Goal: Task Accomplishment & Management: Use online tool/utility

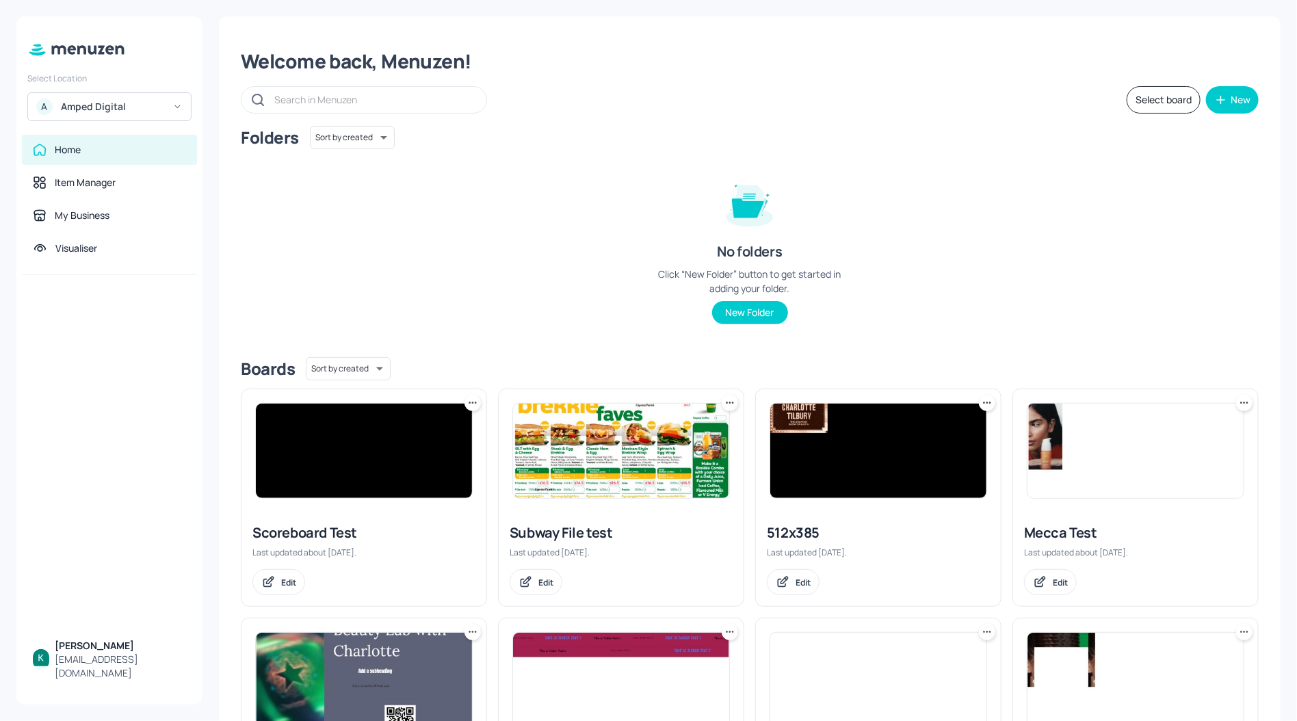
click at [112, 119] on div "A Amped Digital" at bounding box center [109, 106] width 164 height 29
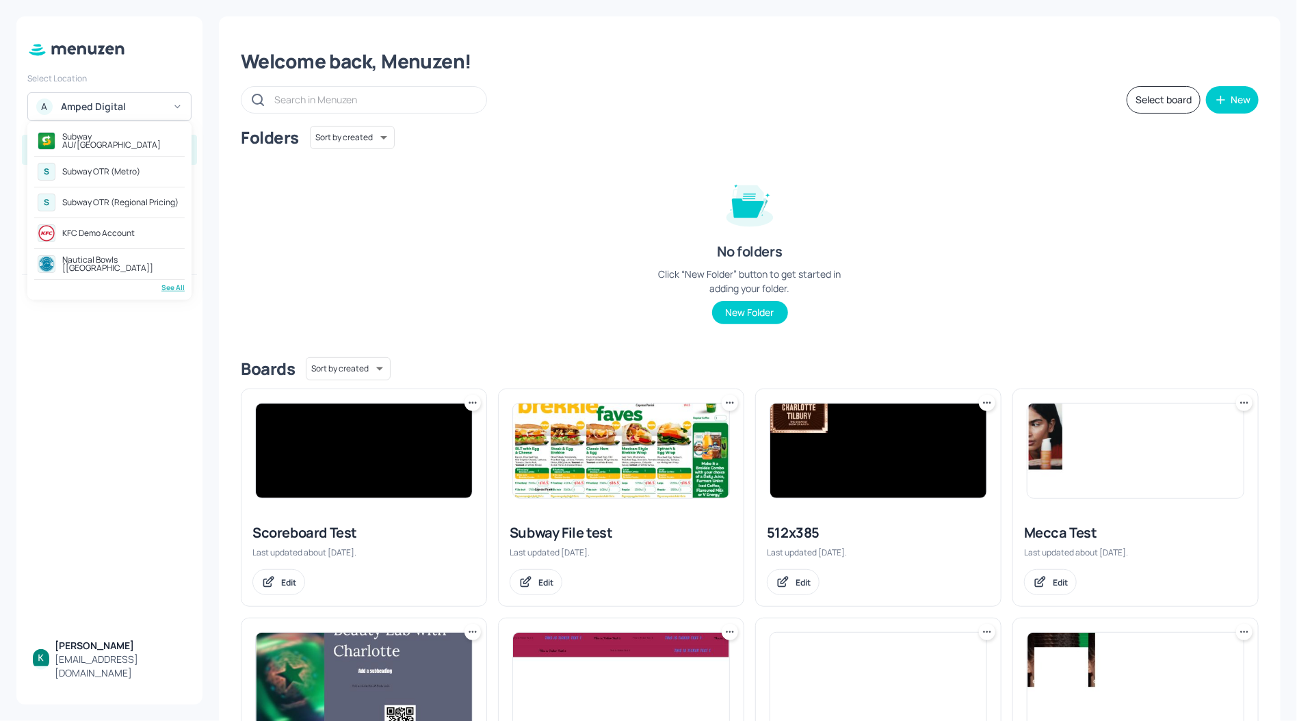
click at [105, 146] on div "Subway AU/NZ" at bounding box center [121, 141] width 119 height 16
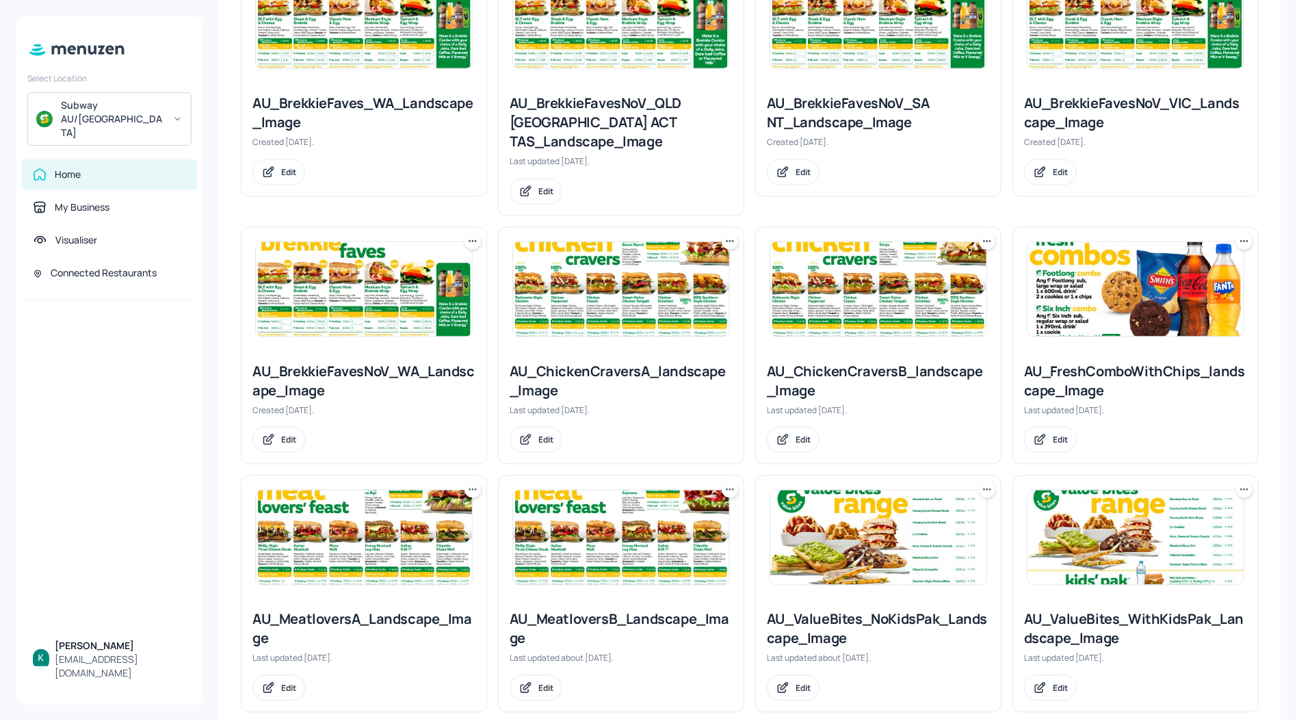
scroll to position [711, 0]
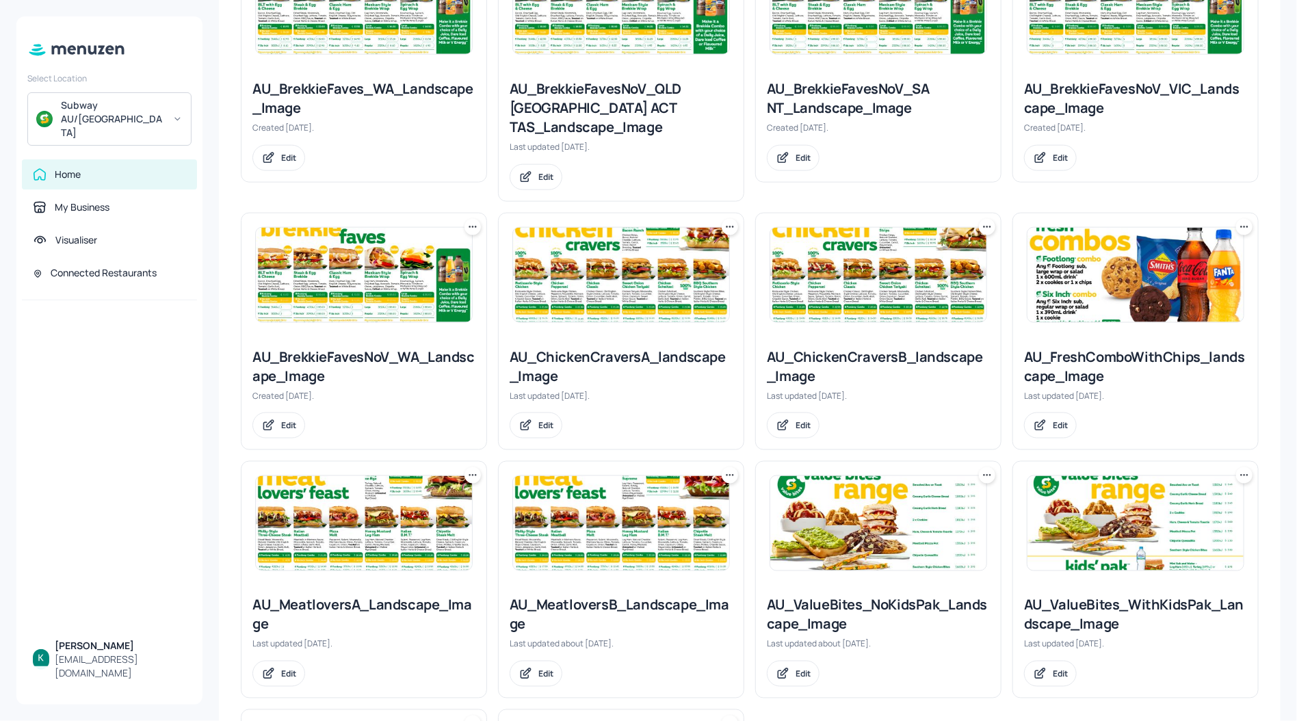
click at [651, 348] on div "AU_ChickenCraversA_landscape_Image" at bounding box center [621, 367] width 223 height 38
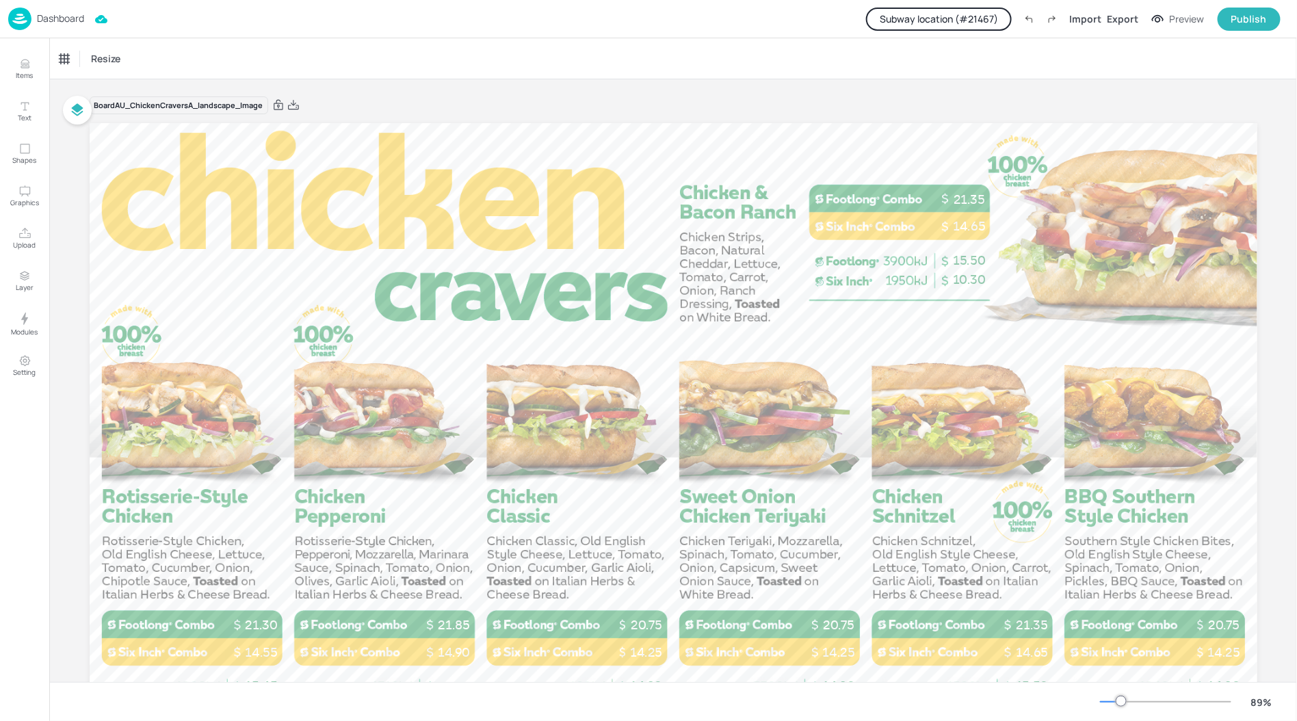
click at [987, 22] on button "Subway location (# 21467 )" at bounding box center [939, 19] width 146 height 23
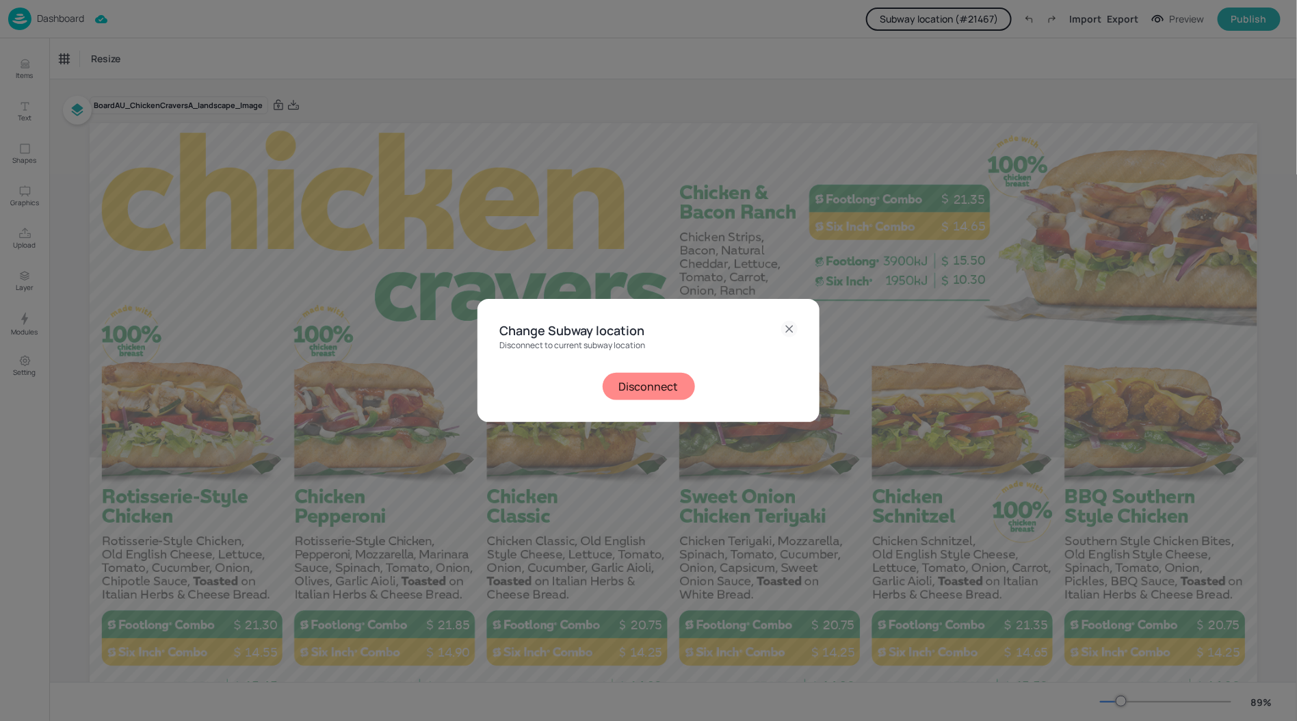
click at [648, 379] on button "Disconnect" at bounding box center [649, 386] width 92 height 27
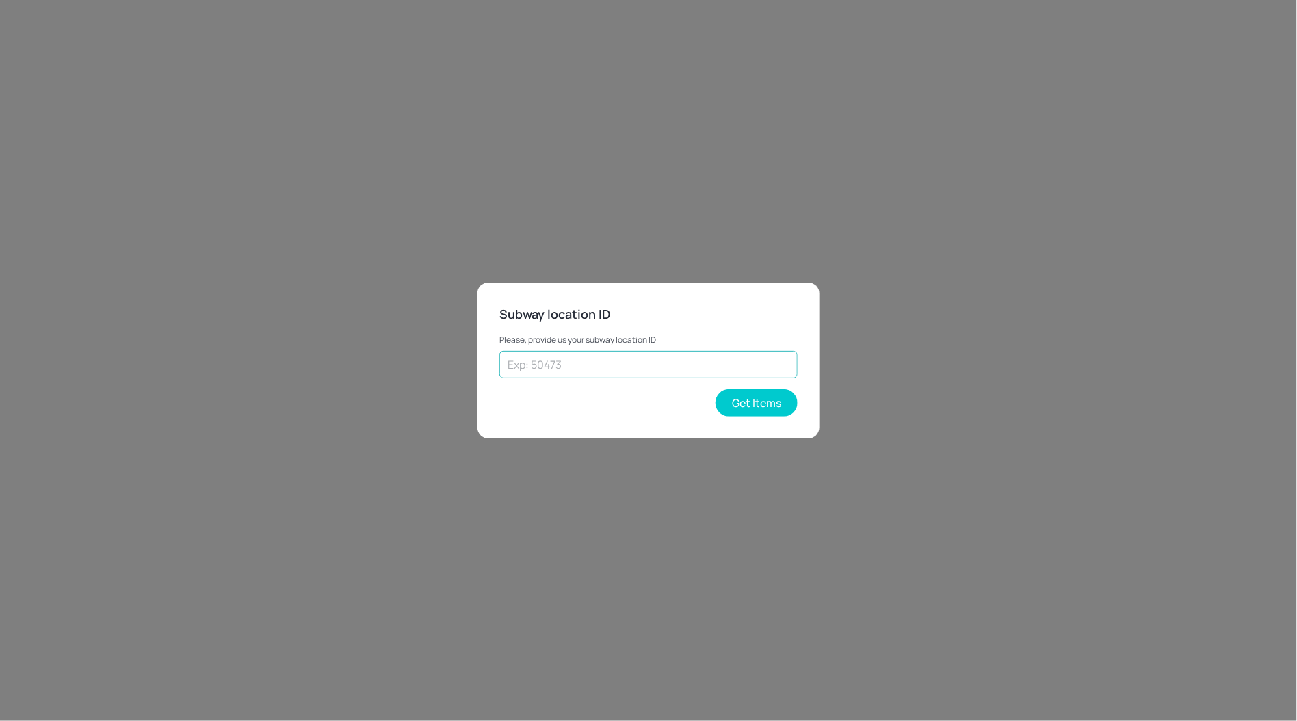
click at [648, 376] on input "text" at bounding box center [648, 364] width 298 height 27
paste input "73418"
click at [779, 395] on button "Get Items" at bounding box center [757, 402] width 82 height 27
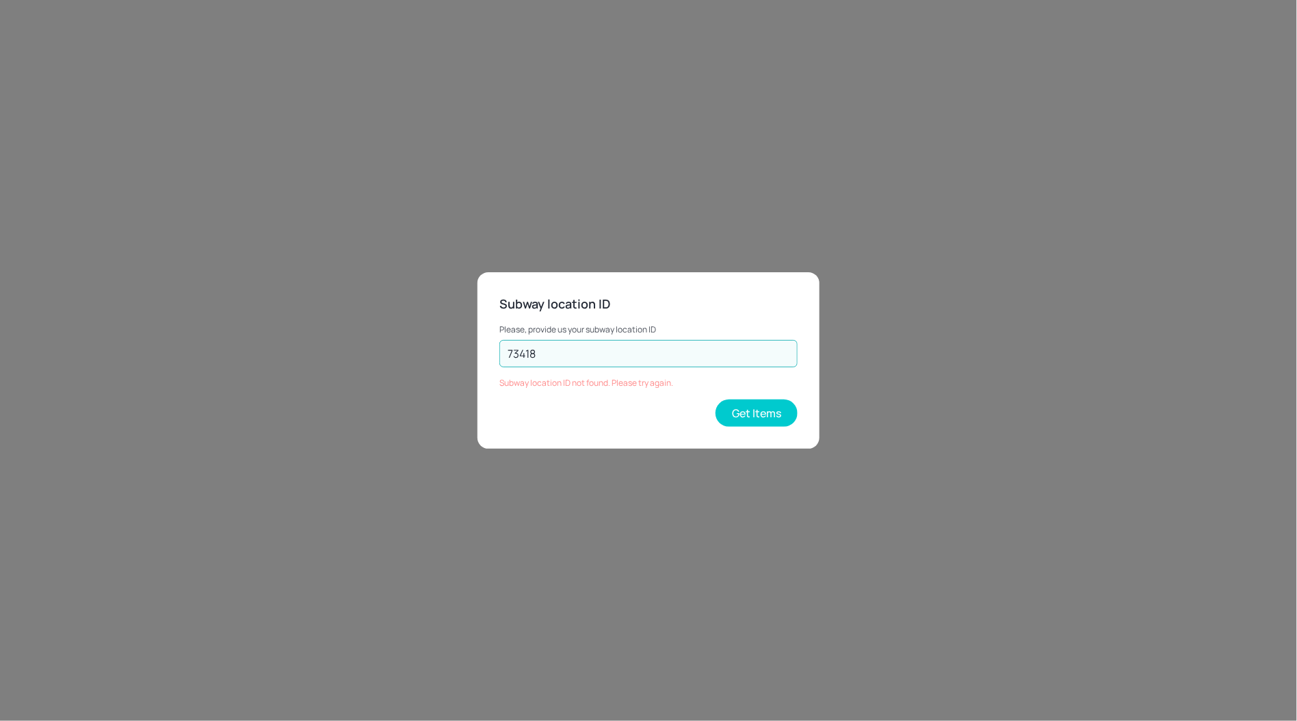
click at [569, 346] on input "73418" at bounding box center [648, 353] width 298 height 27
type input "65358"
click at [763, 409] on button "Get Items" at bounding box center [757, 413] width 82 height 27
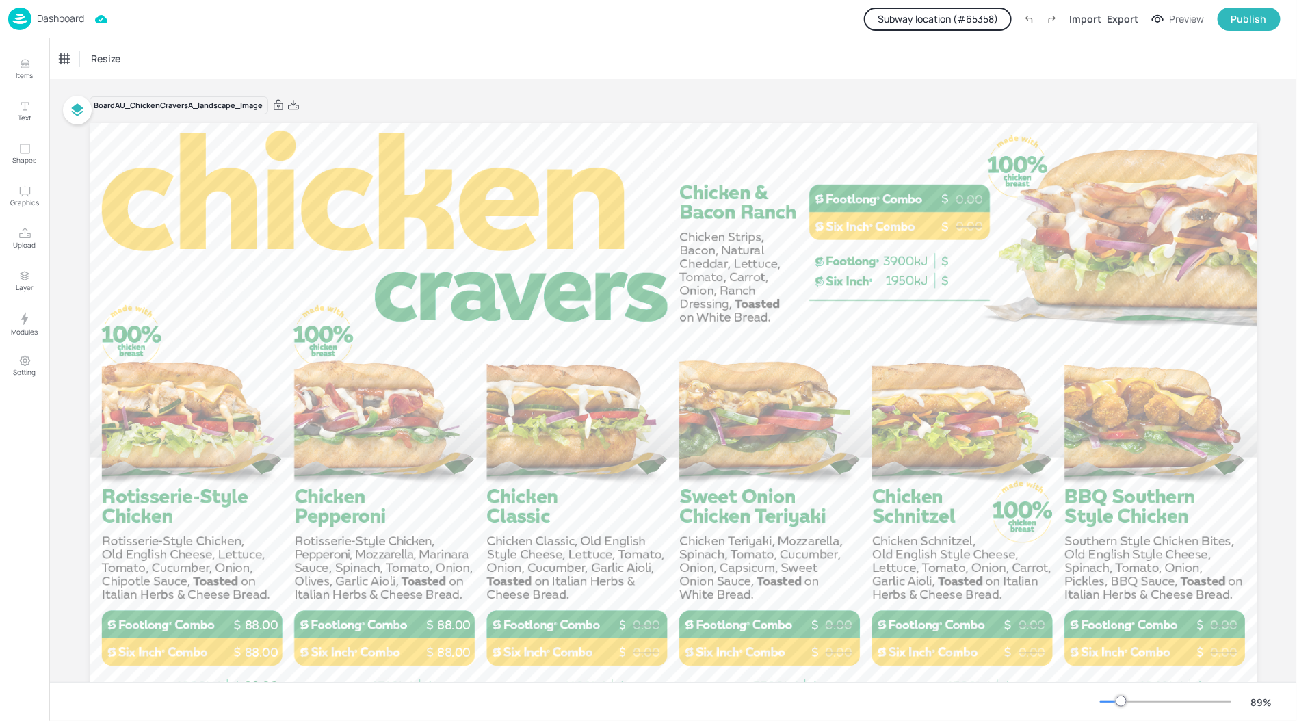
click at [68, 27] on div "Dashboard" at bounding box center [46, 19] width 76 height 23
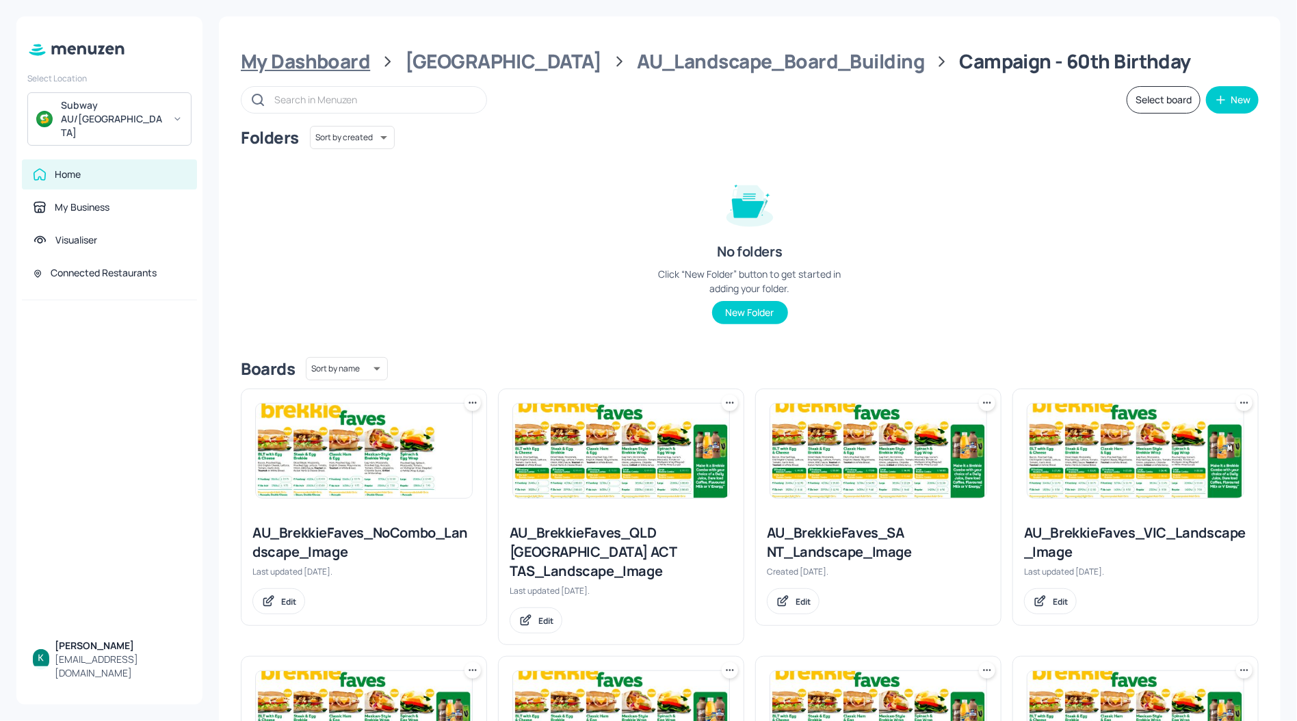
click at [335, 66] on div "My Dashboard" at bounding box center [305, 61] width 129 height 25
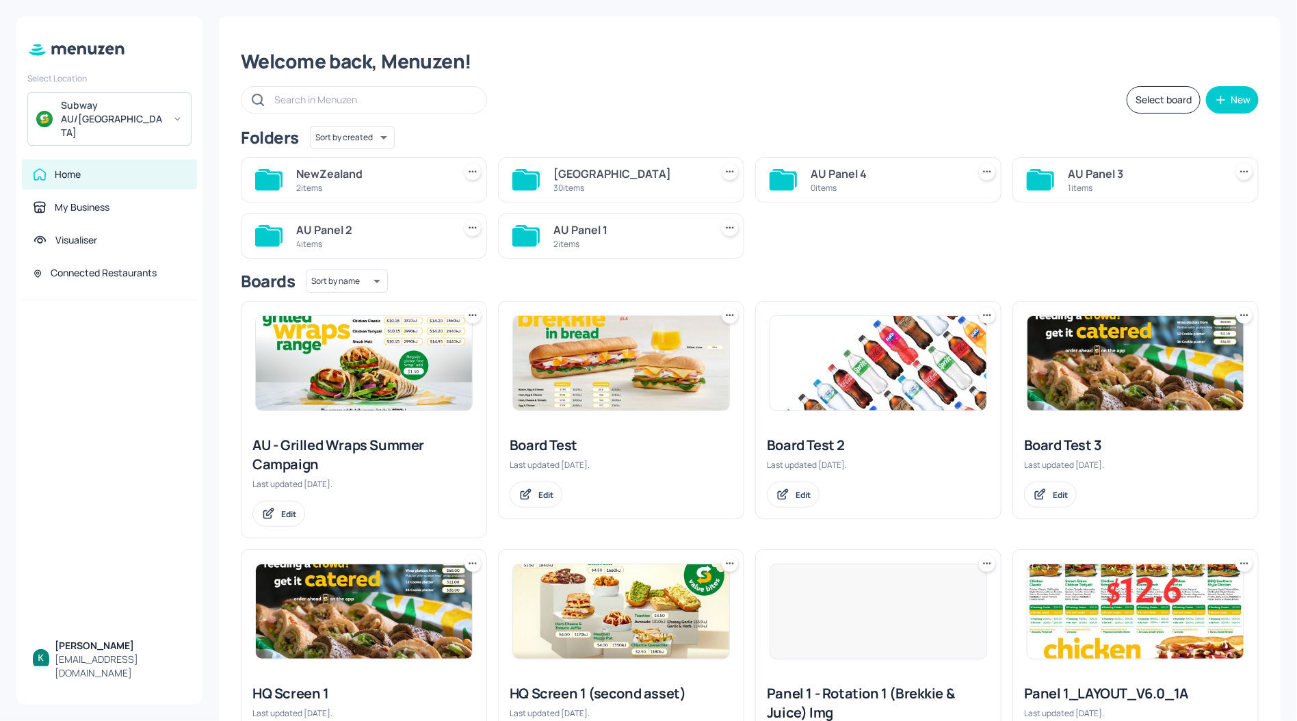
click at [378, 186] on div "2 items" at bounding box center [372, 188] width 152 height 12
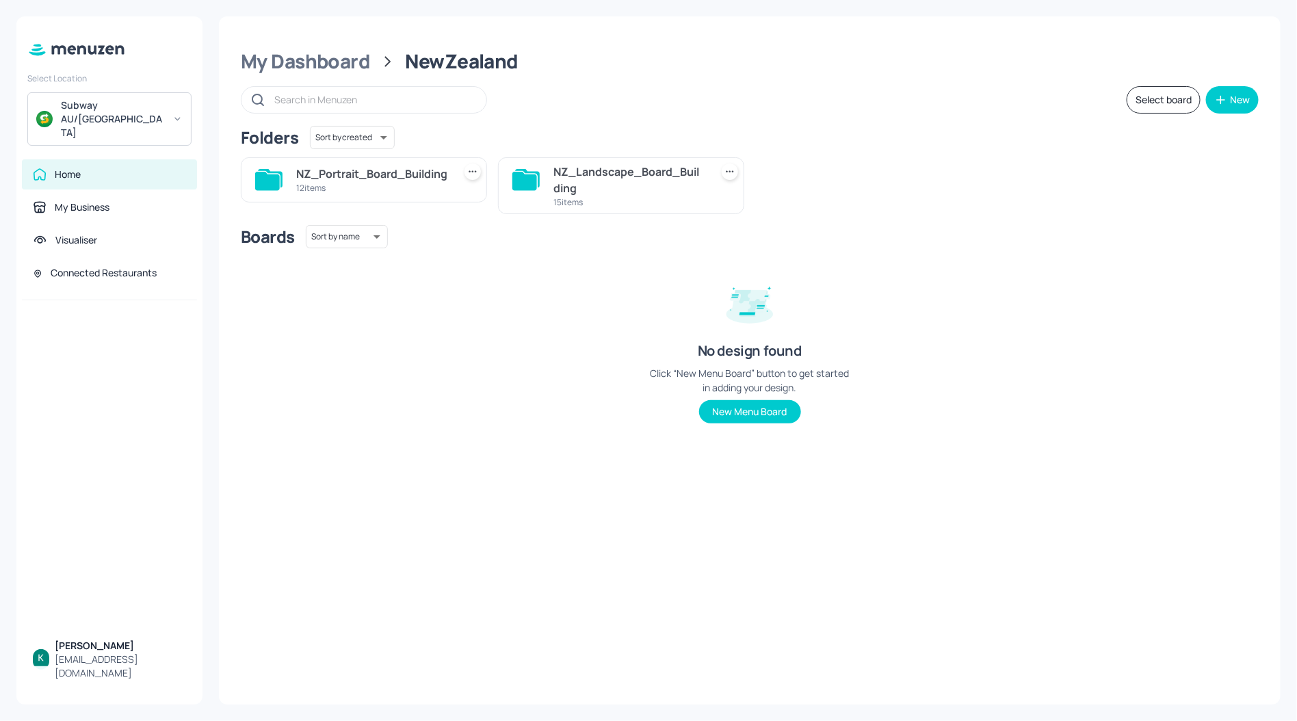
click at [586, 190] on div "NZ_Landscape_Board_Building" at bounding box center [629, 180] width 152 height 33
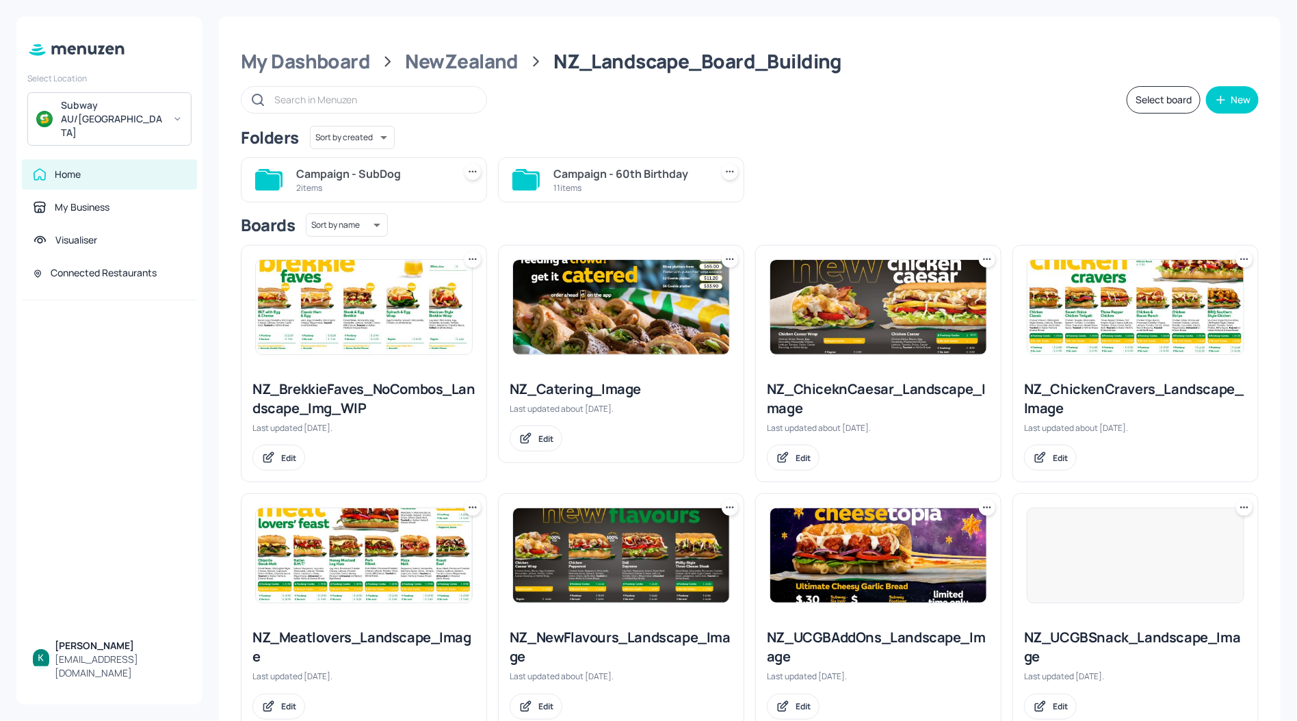
click at [566, 168] on div "Campaign - 60th Birthday" at bounding box center [629, 174] width 152 height 16
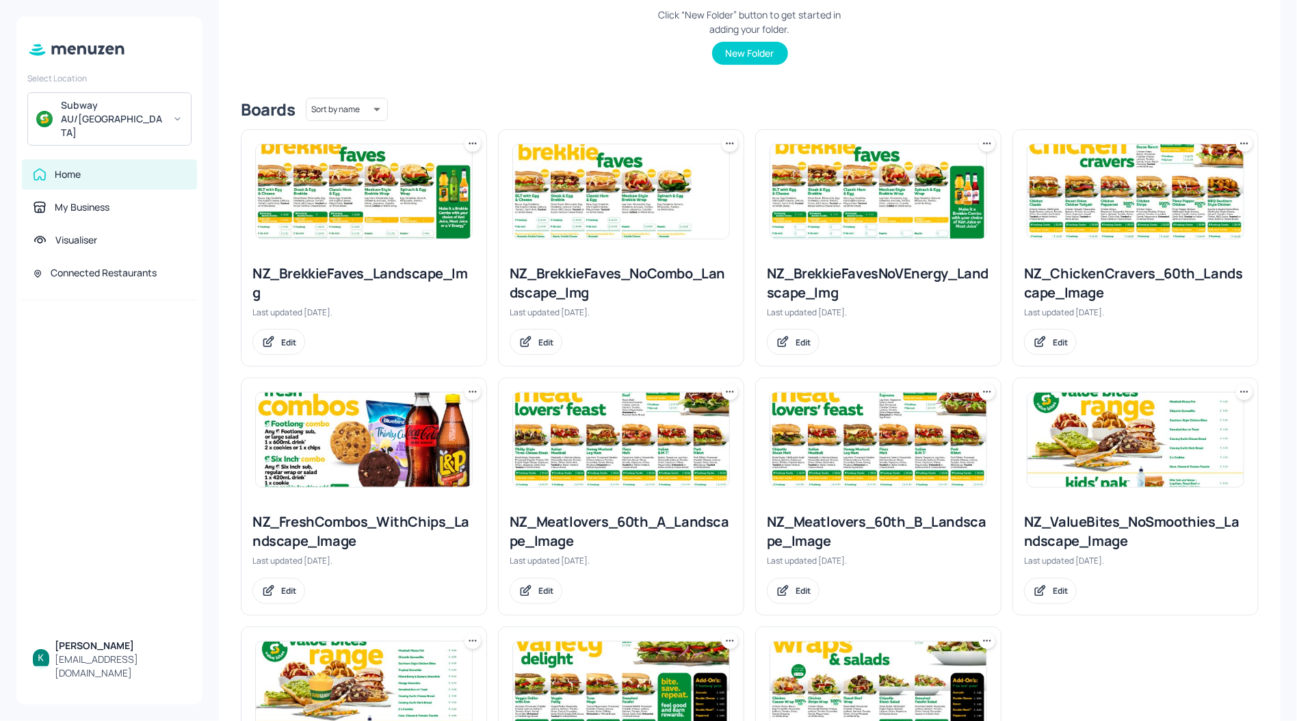
scroll to position [256, 0]
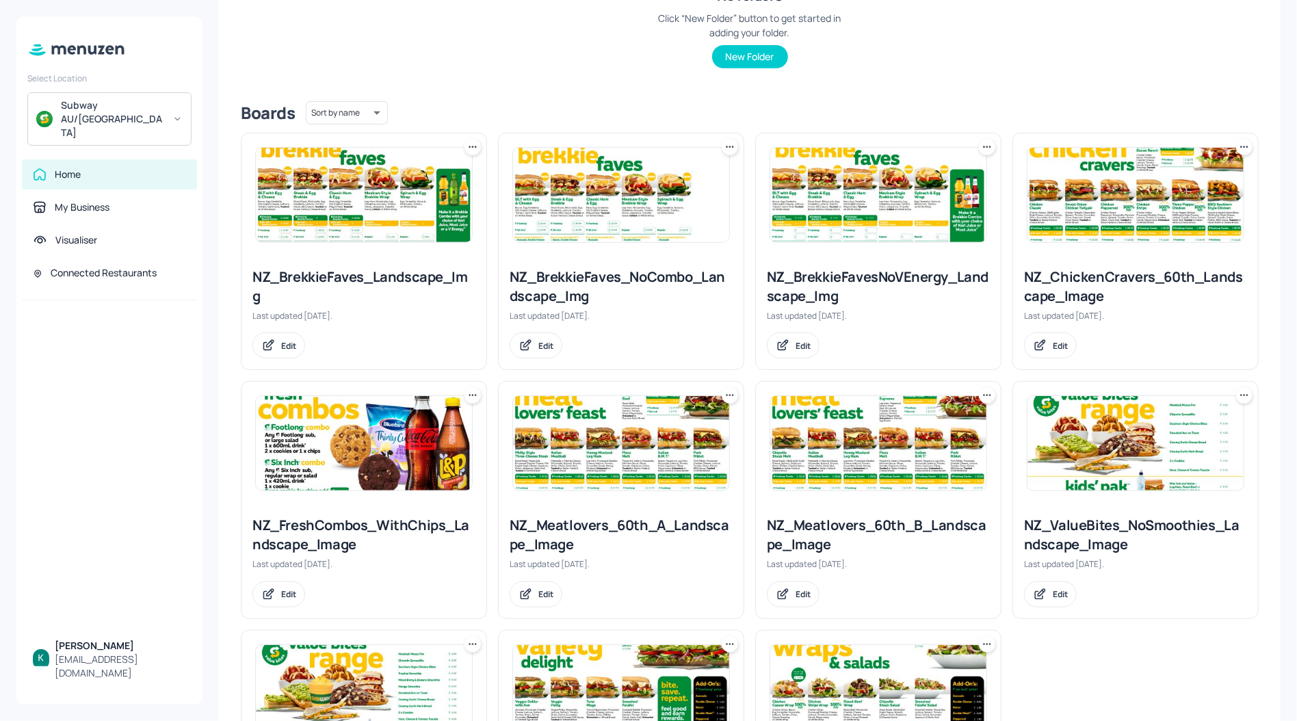
click at [1093, 287] on div "NZ_ChickenCravers_60th_Landscape_Image" at bounding box center [1135, 286] width 223 height 38
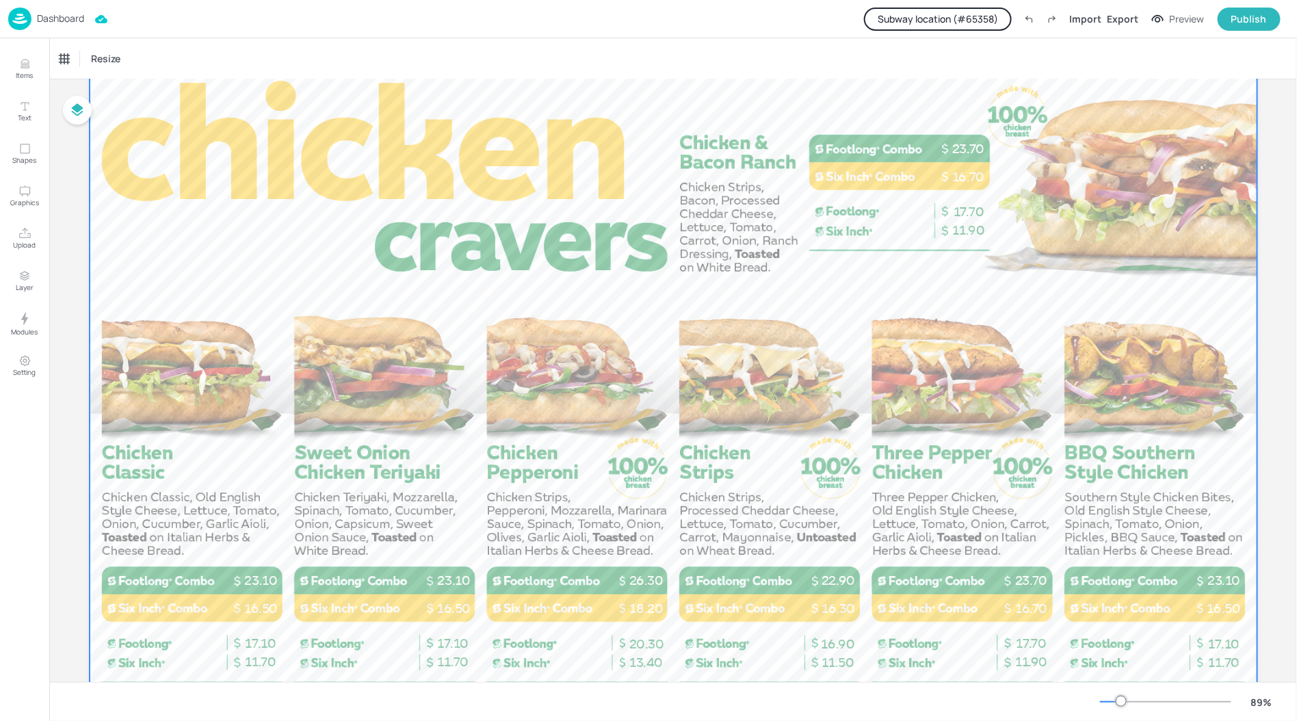
scroll to position [51, 0]
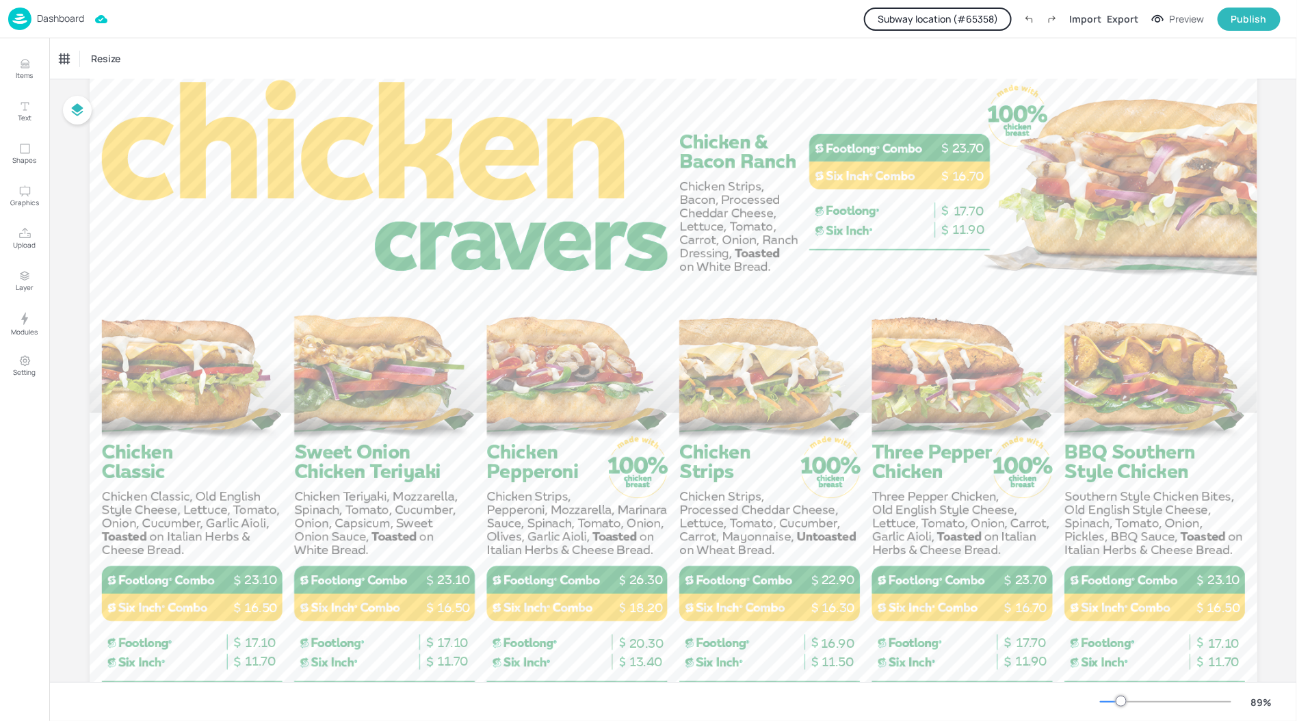
click at [66, 21] on p "Dashboard" at bounding box center [60, 19] width 47 height 10
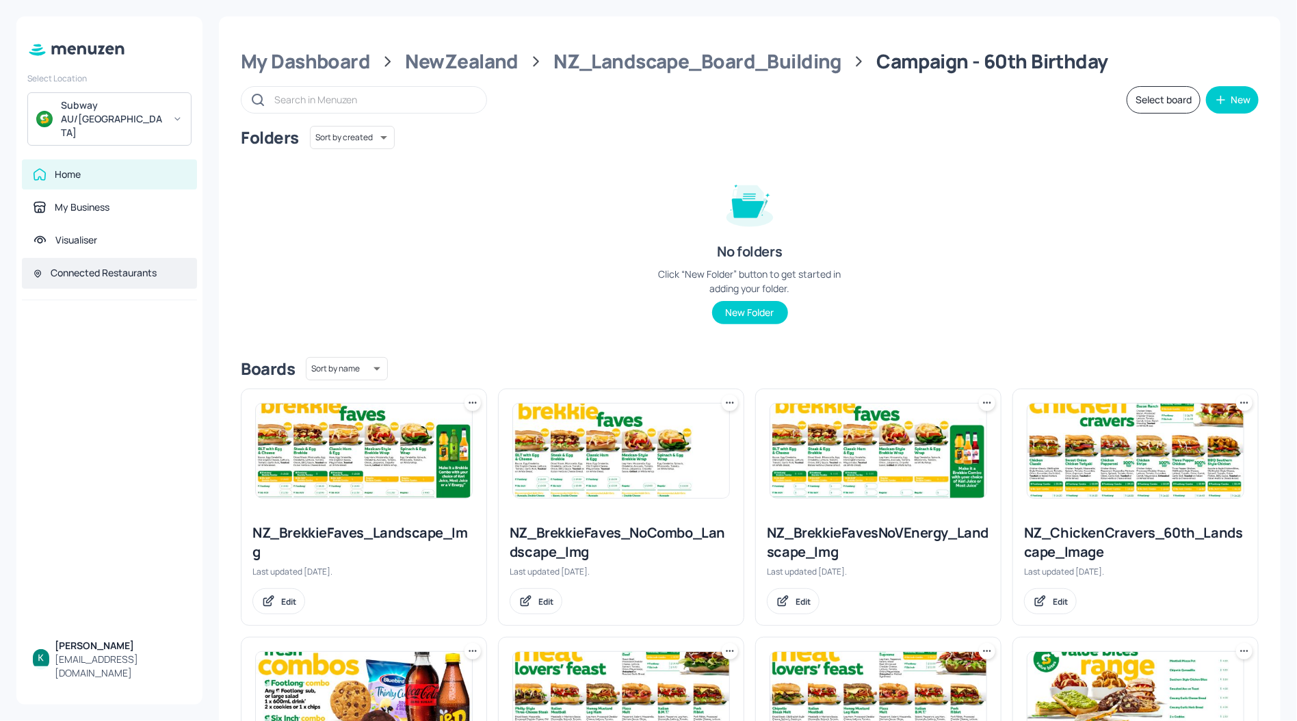
click at [102, 266] on div "Connected Restaurants" at bounding box center [104, 273] width 106 height 14
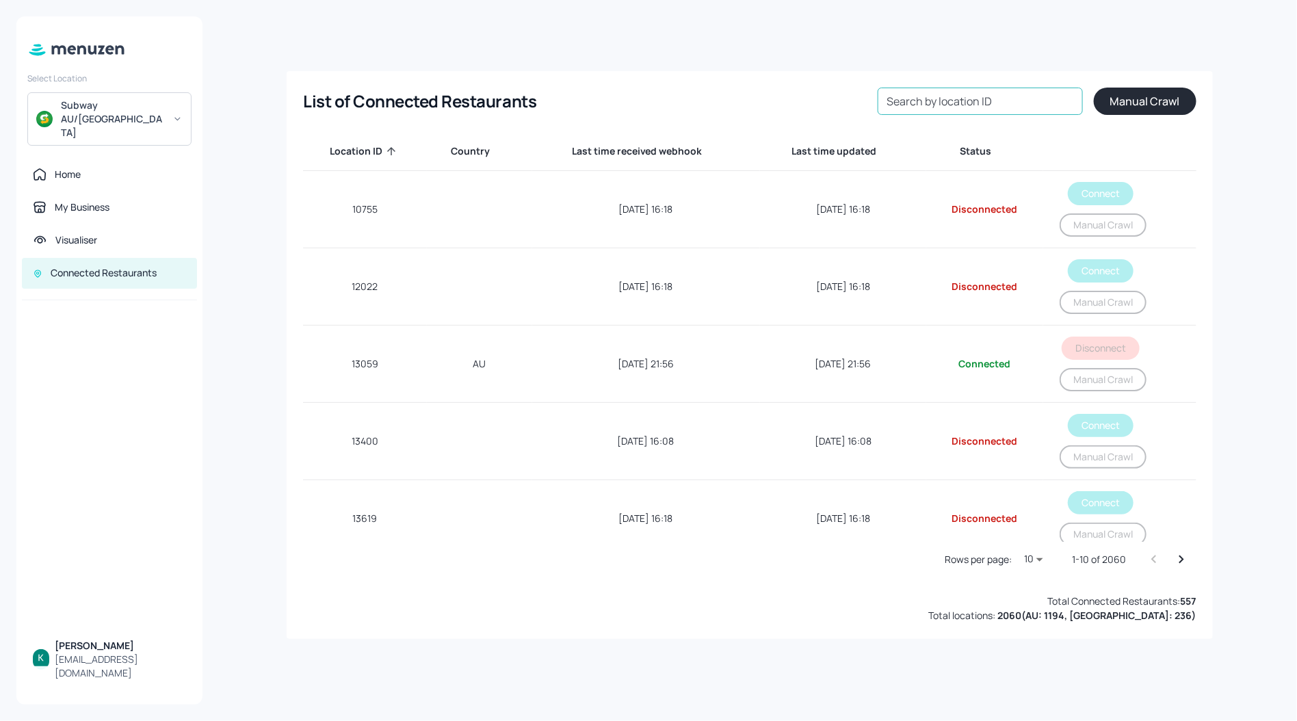
click at [933, 106] on input "Search by location ID" at bounding box center [980, 101] width 205 height 27
paste input "73418"
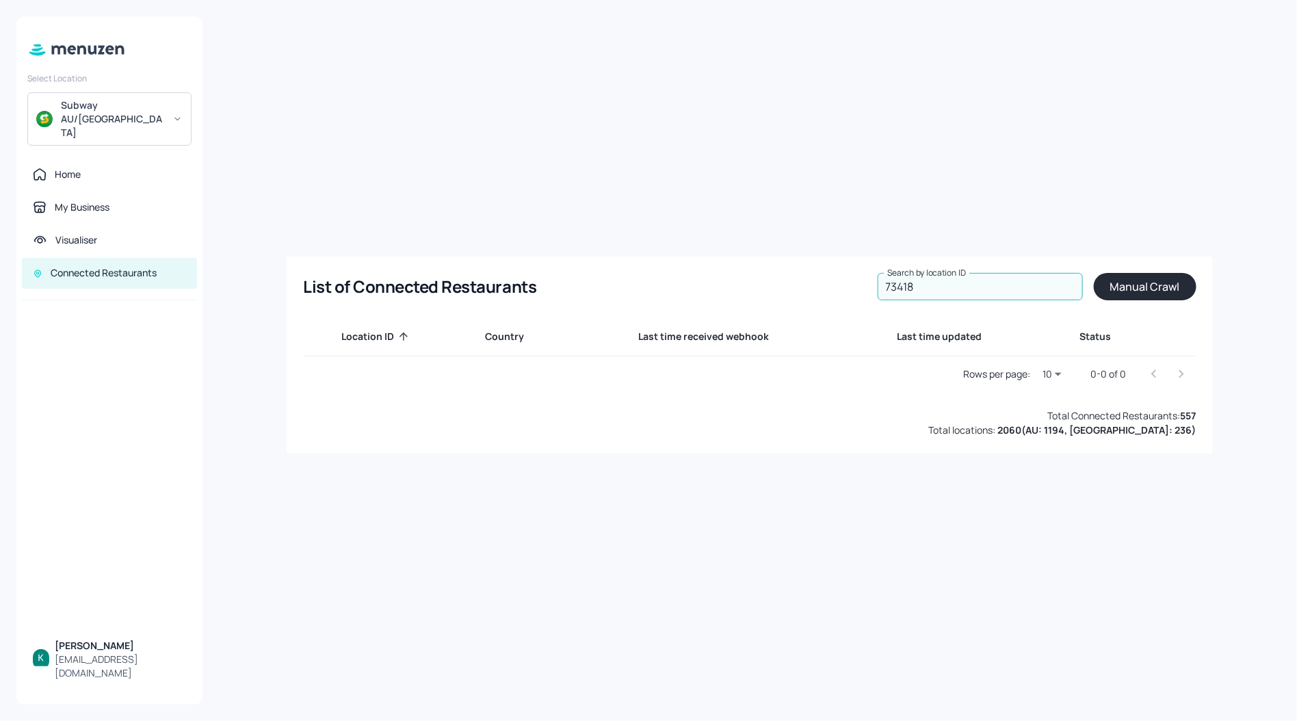
click at [924, 285] on input "73418" at bounding box center [980, 286] width 205 height 27
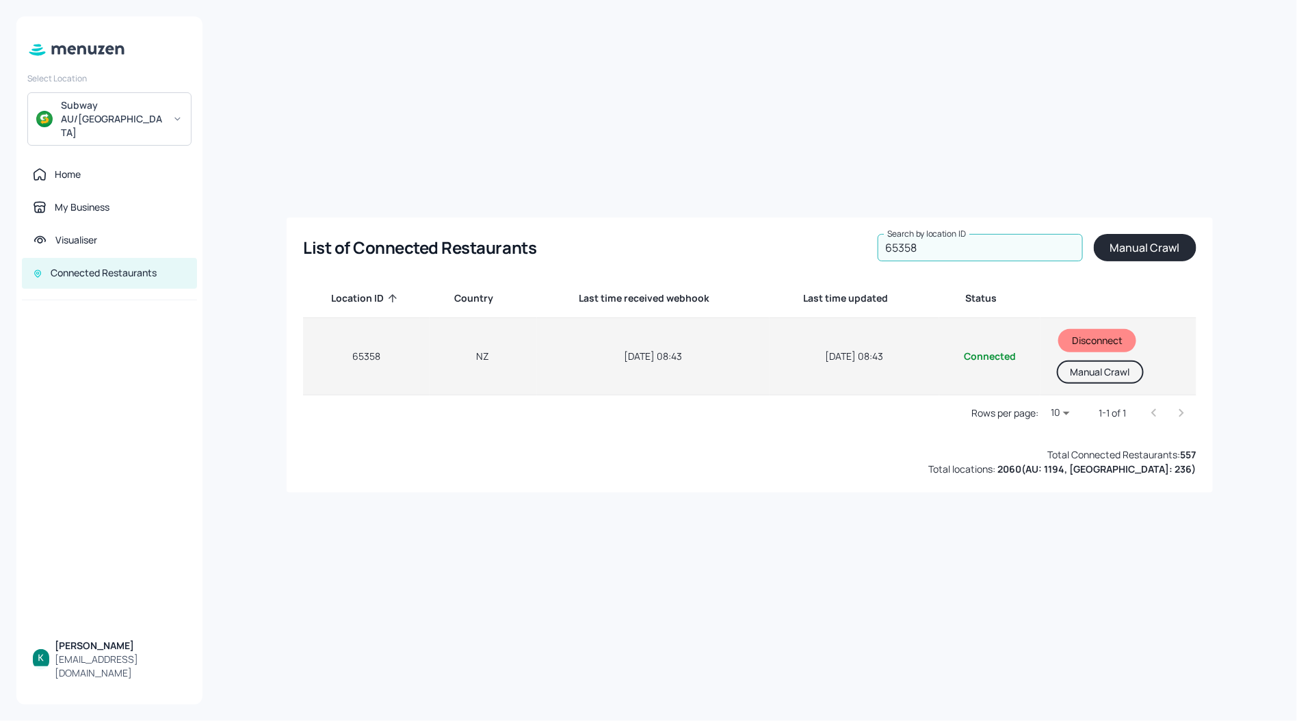
type input "65358"
click at [1068, 369] on button "Manual Crawl" at bounding box center [1100, 372] width 87 height 23
click at [777, 382] on td "Sep 02, 2025, 08:43" at bounding box center [855, 356] width 170 height 77
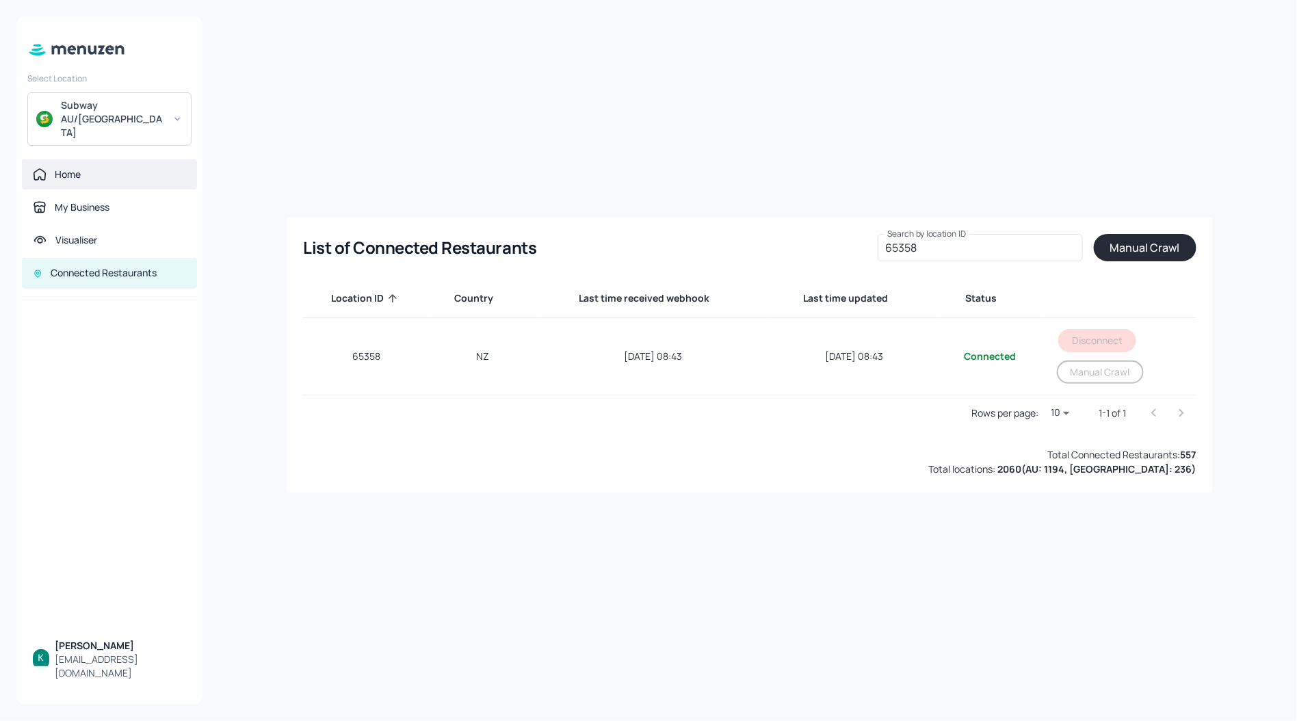
click at [60, 159] on div "Home" at bounding box center [109, 174] width 175 height 30
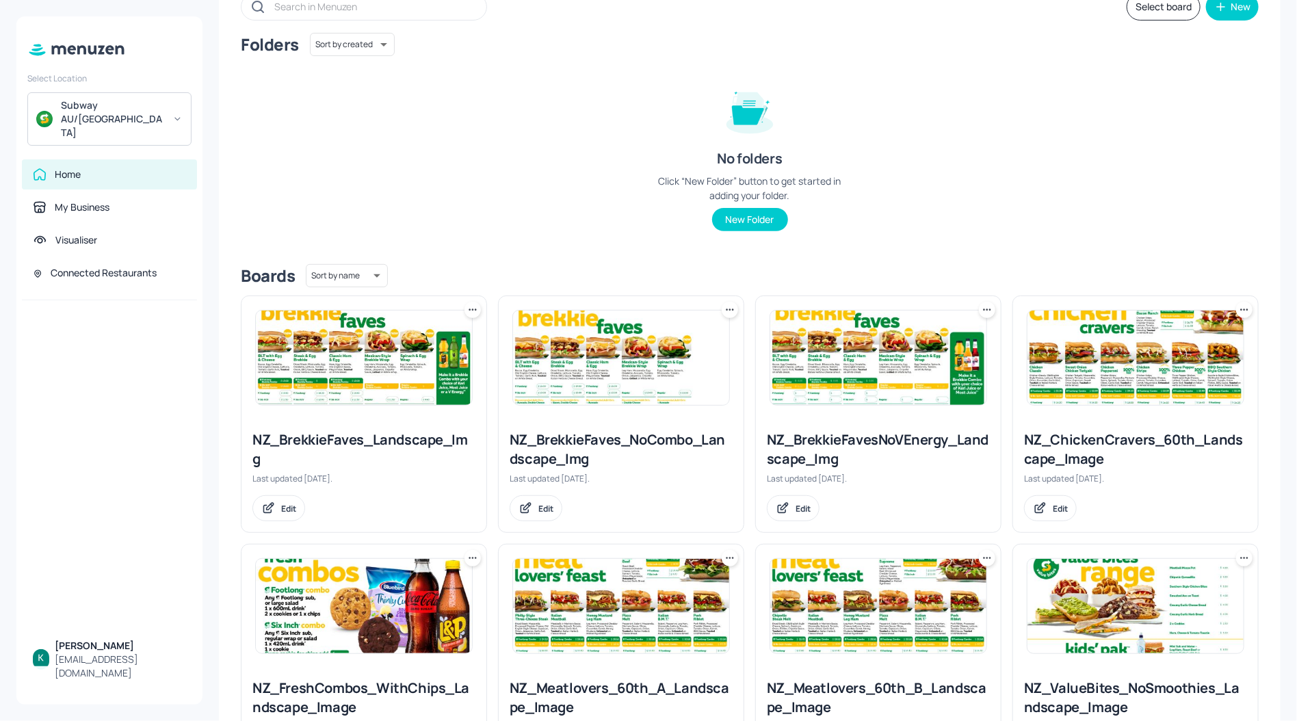
scroll to position [94, 0]
click at [1063, 430] on div "NZ_ChickenCravers_60th_Landscape_Image" at bounding box center [1135, 449] width 223 height 38
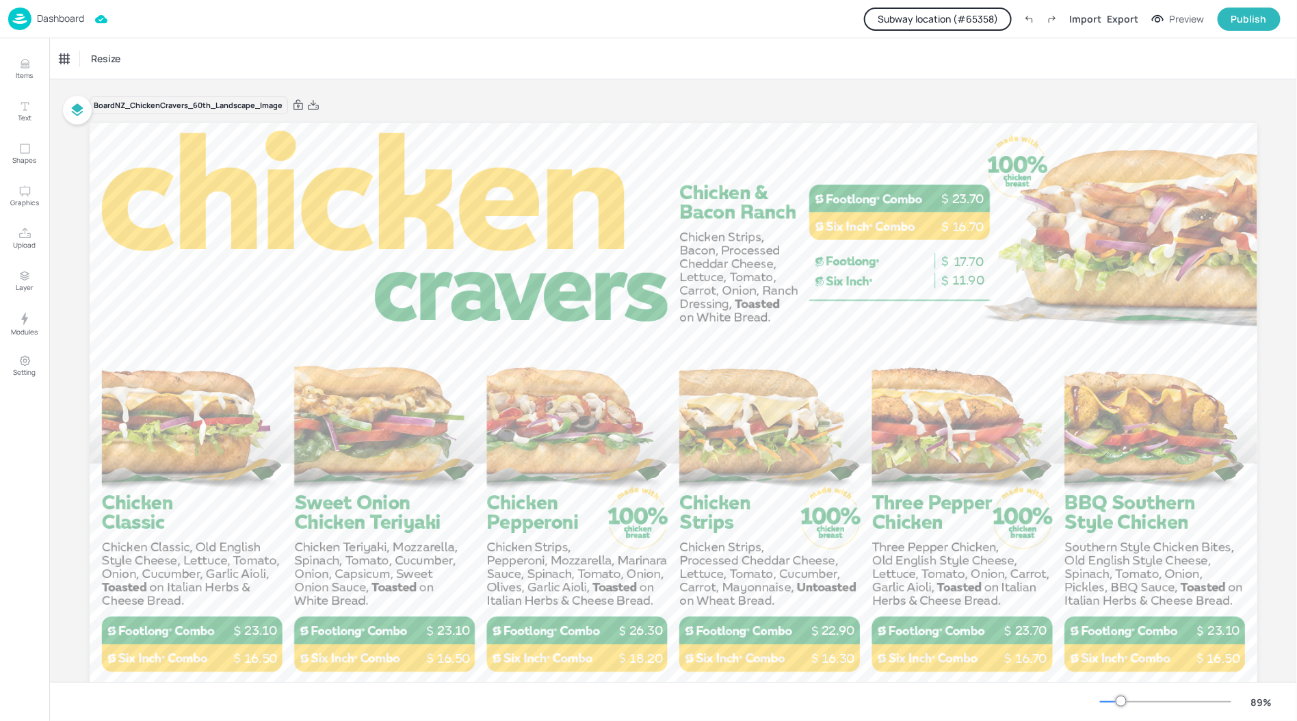
click at [522, 64] on div "Resize" at bounding box center [673, 58] width 1248 height 40
click at [1246, 9] on button "Publish" at bounding box center [1249, 19] width 63 height 23
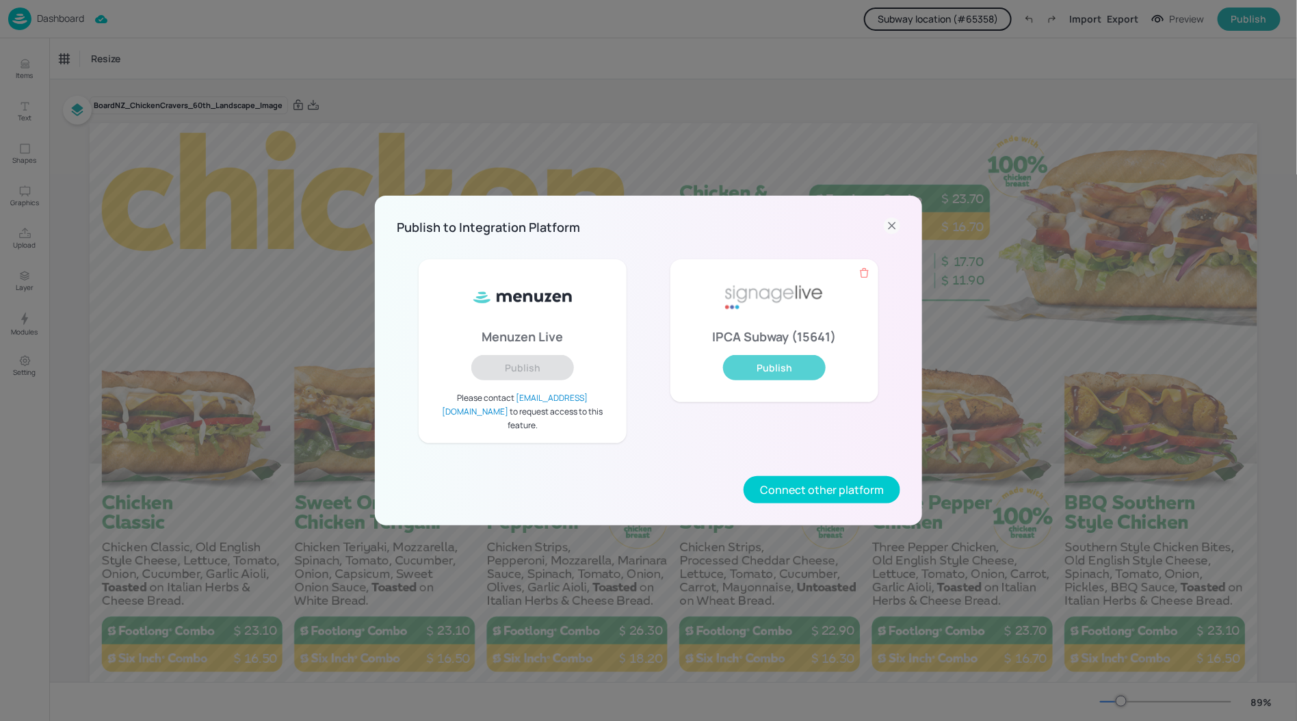
click at [761, 378] on button "Publish" at bounding box center [774, 367] width 103 height 25
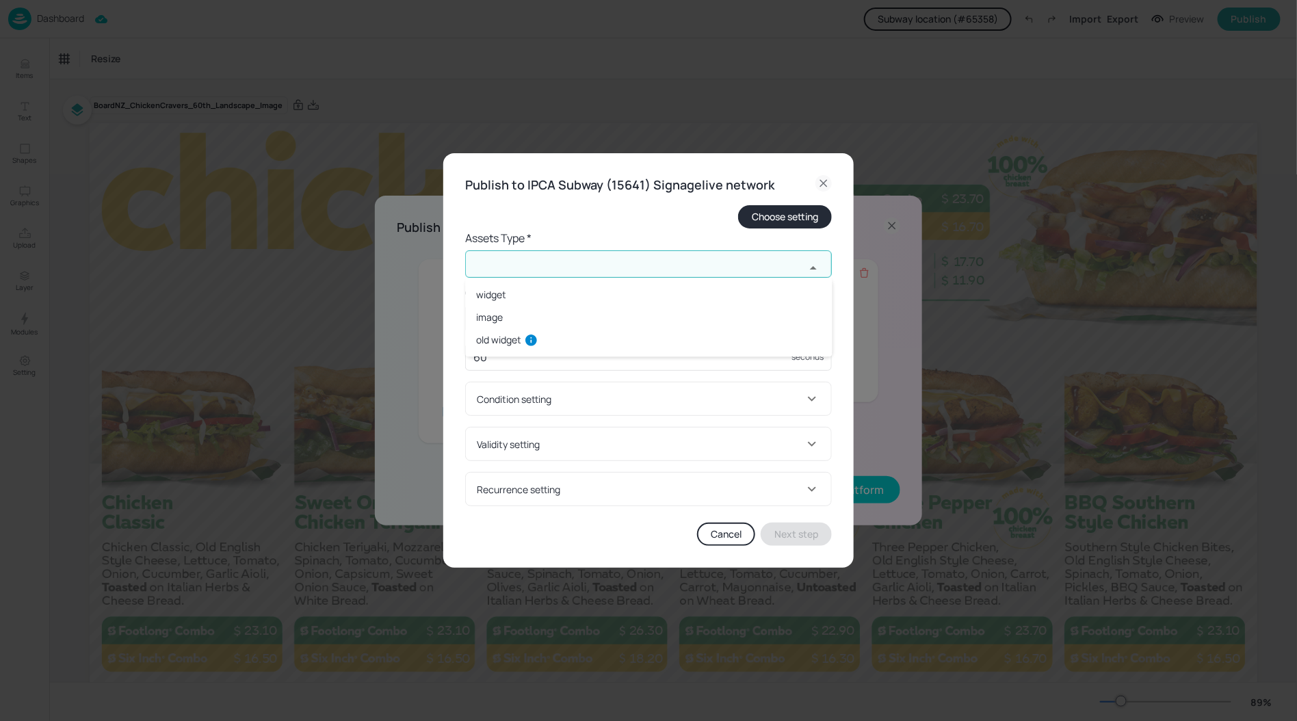
click at [573, 263] on input "text" at bounding box center [635, 263] width 340 height 27
click at [510, 334] on li "old widget" at bounding box center [649, 339] width 367 height 23
type input "old widget"
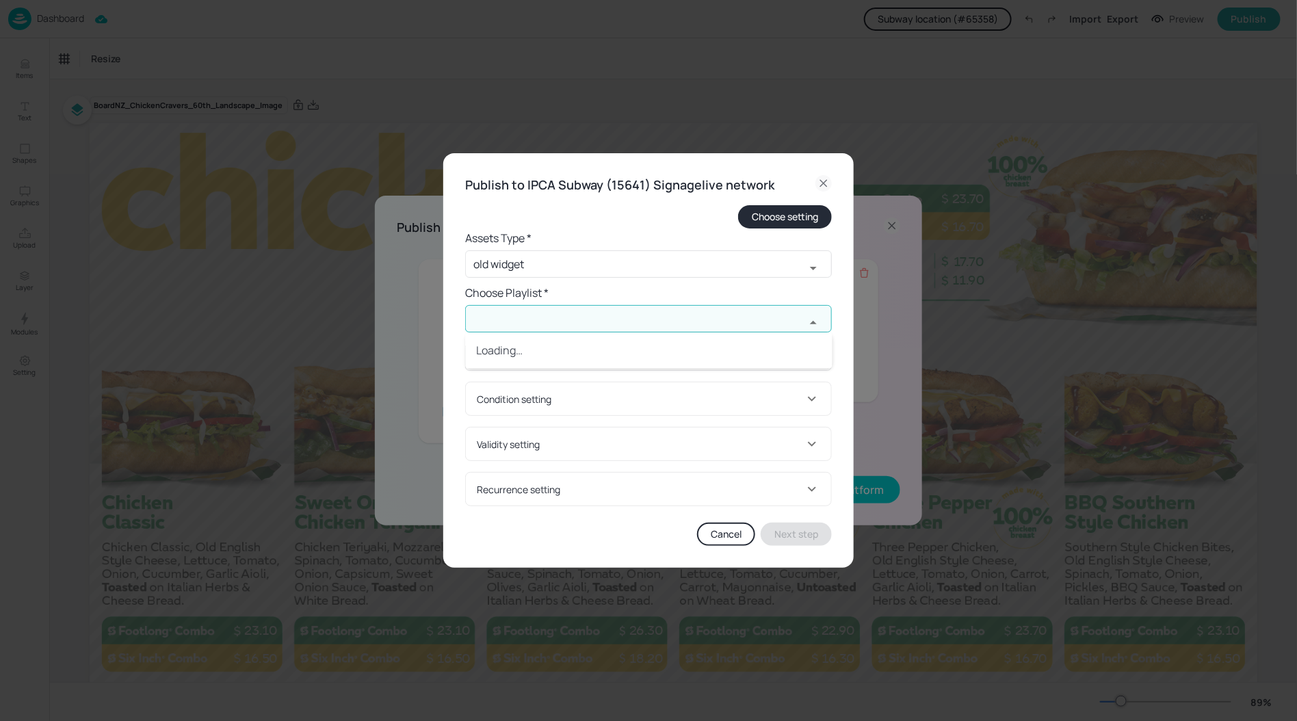
click at [517, 315] on input "text" at bounding box center [635, 318] width 340 height 27
paste input "NZ-Menuzen-Playlist-Screen2of5-LG"
click at [556, 361] on div "NZ-Menuzen-Playlist-Screen2of5-LG" at bounding box center [636, 355] width 170 height 14
type input "NZ-Menuzen-Playlist-Screen2of5-LG"
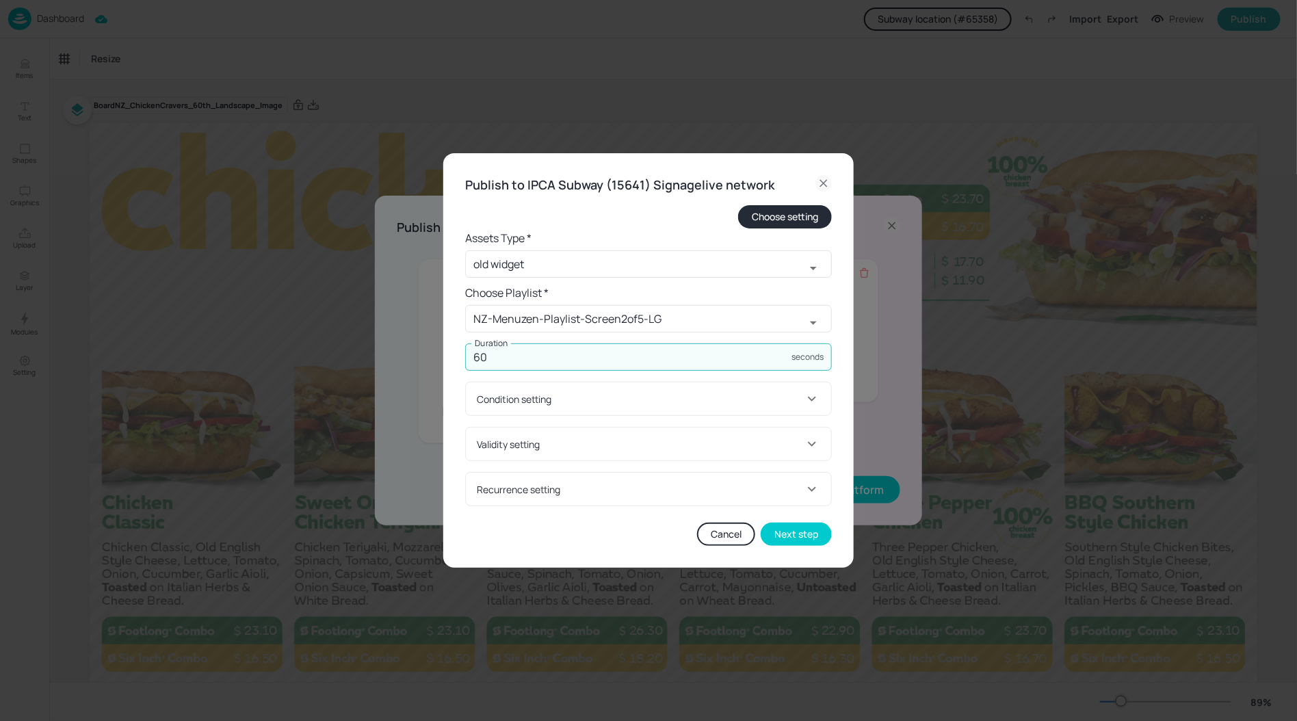
click at [522, 361] on input "60" at bounding box center [628, 356] width 326 height 27
type input "45"
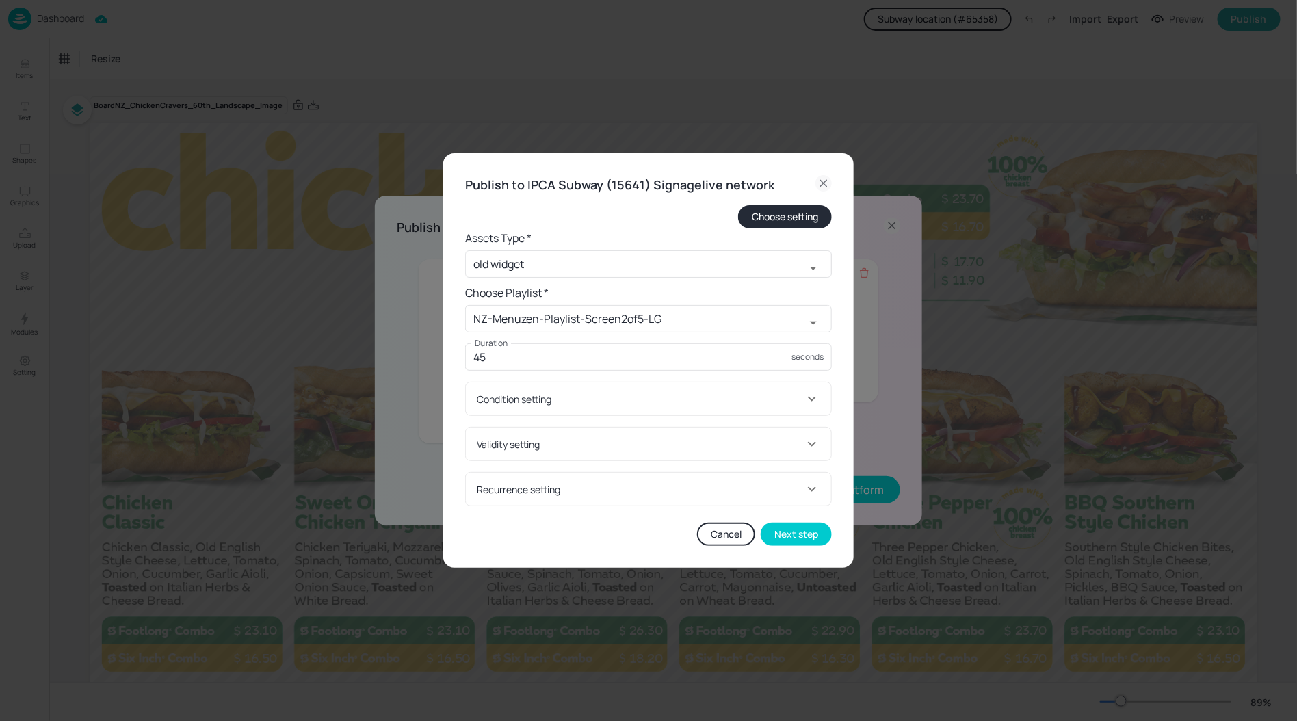
click at [525, 392] on div "Condition setting" at bounding box center [640, 399] width 327 height 14
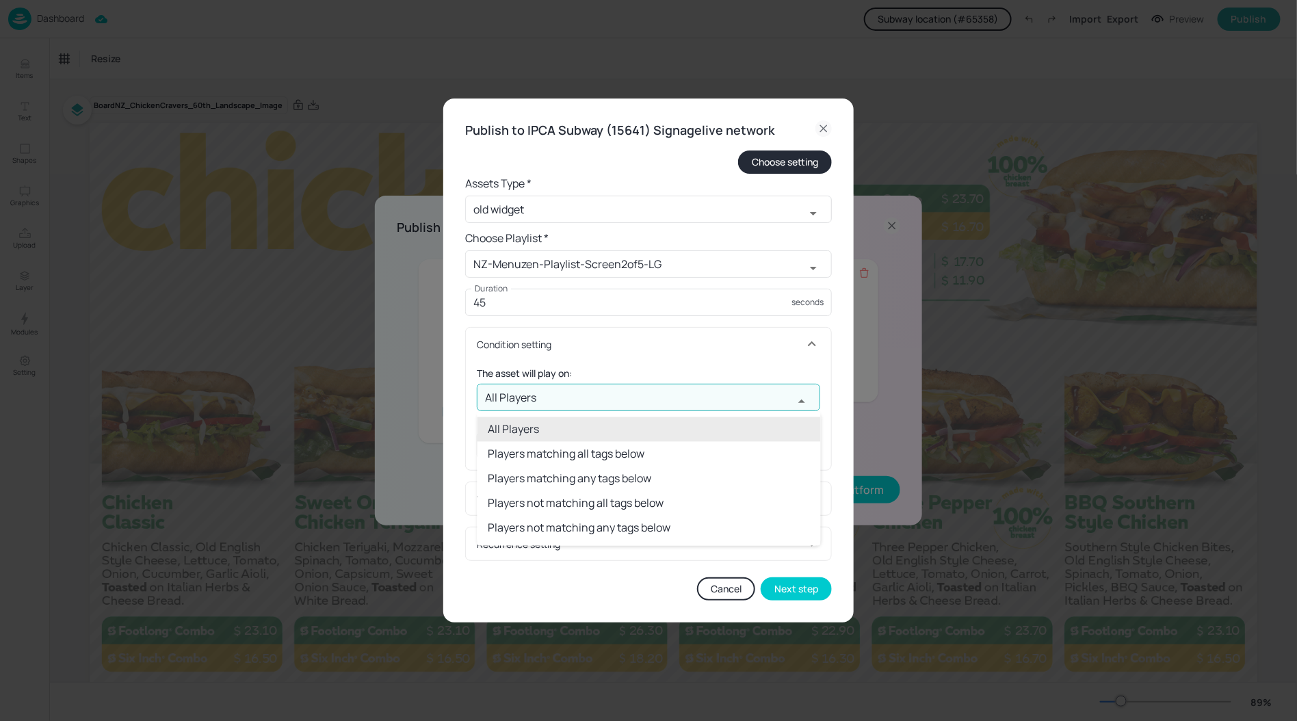
click at [523, 400] on input "All Players" at bounding box center [635, 397] width 317 height 27
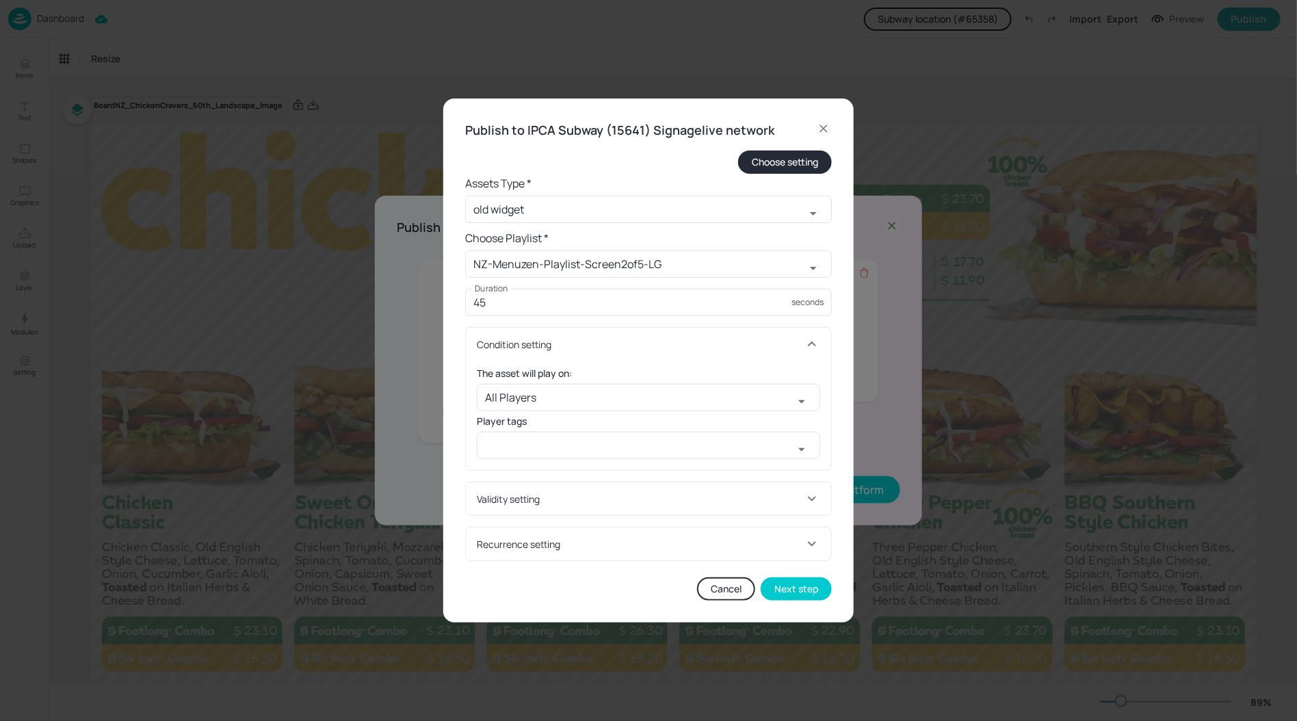
click at [602, 367] on h6 "The asset will play on:" at bounding box center [648, 373] width 343 height 15
click at [816, 339] on icon at bounding box center [812, 344] width 16 height 16
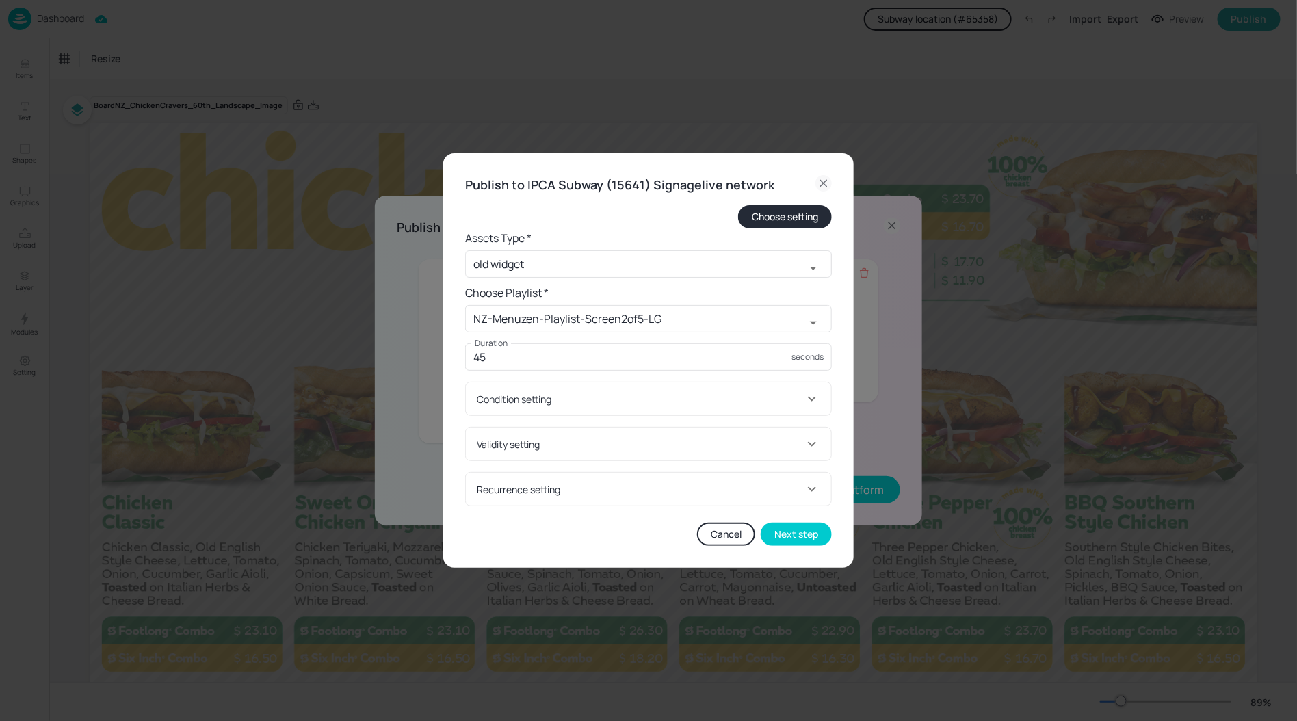
click at [592, 456] on div "Validity setting" at bounding box center [648, 444] width 365 height 33
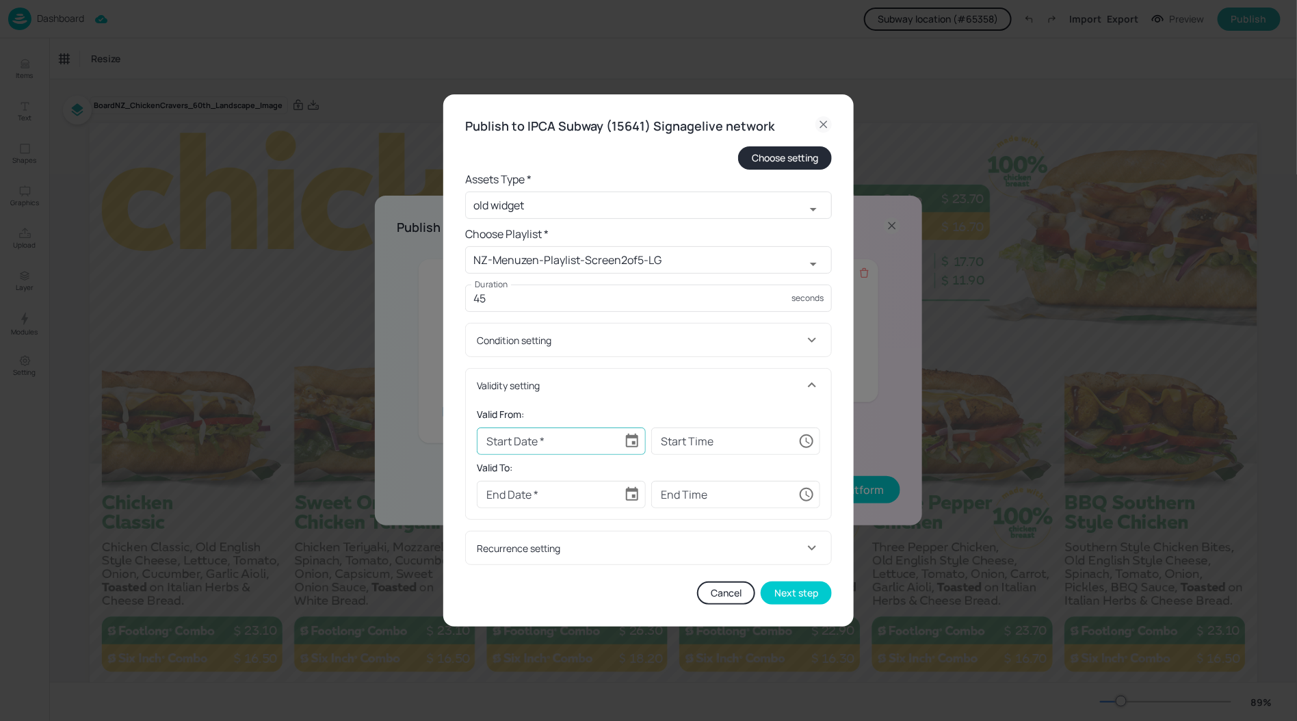
click at [625, 448] on icon "Choose date" at bounding box center [632, 441] width 16 height 16
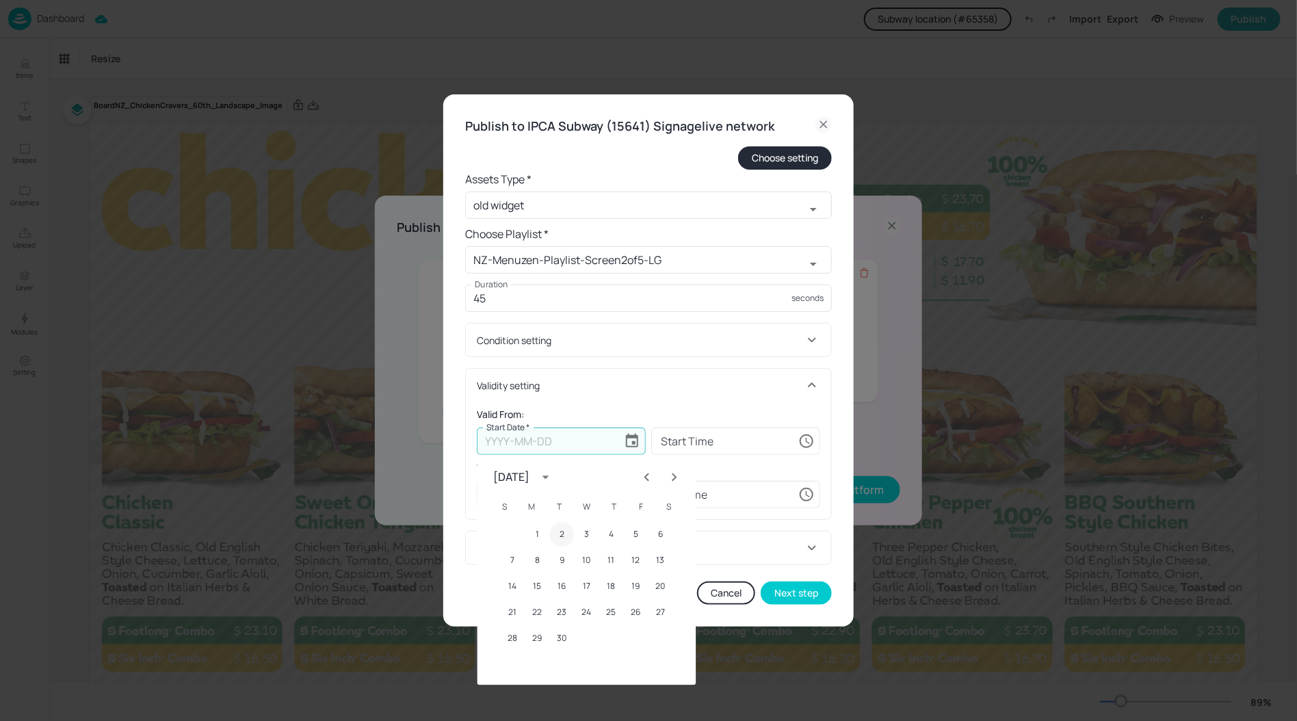
click at [562, 534] on button "2" at bounding box center [562, 535] width 25 height 25
type input "2025-09-02"
type input "00:00:00"
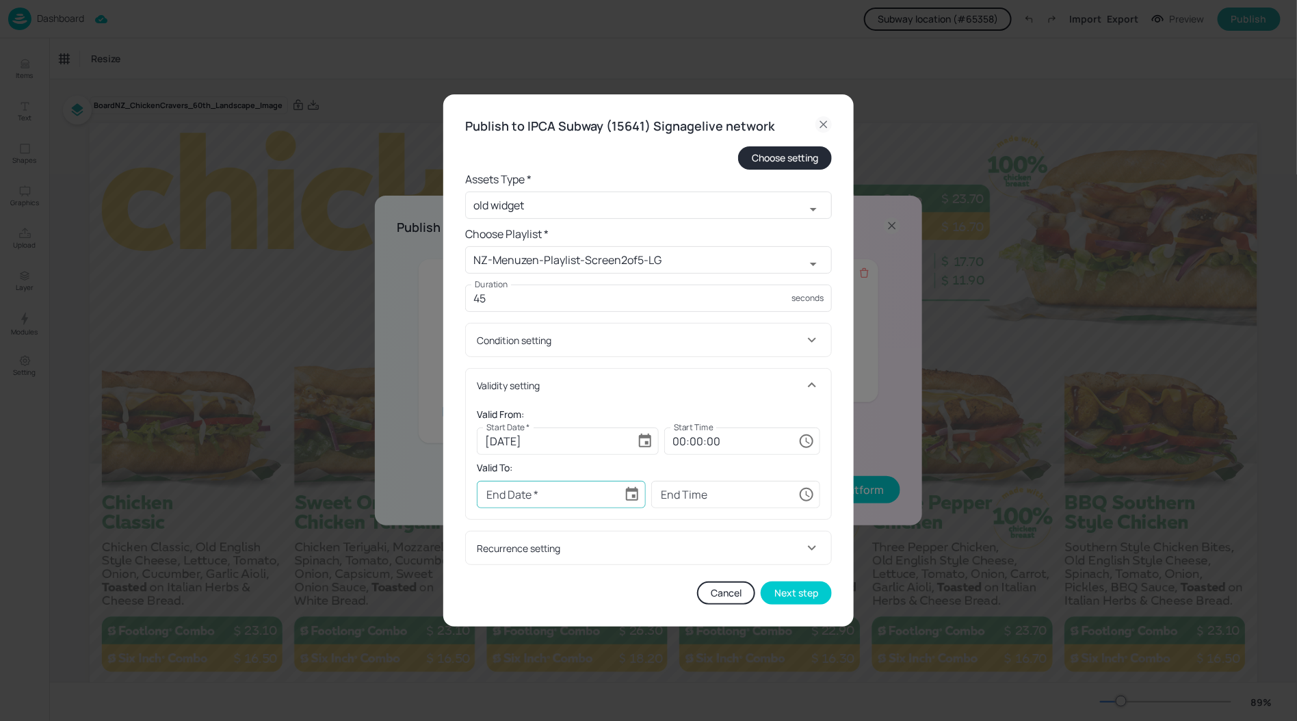
click at [636, 491] on icon "Choose date" at bounding box center [632, 494] width 12 height 14
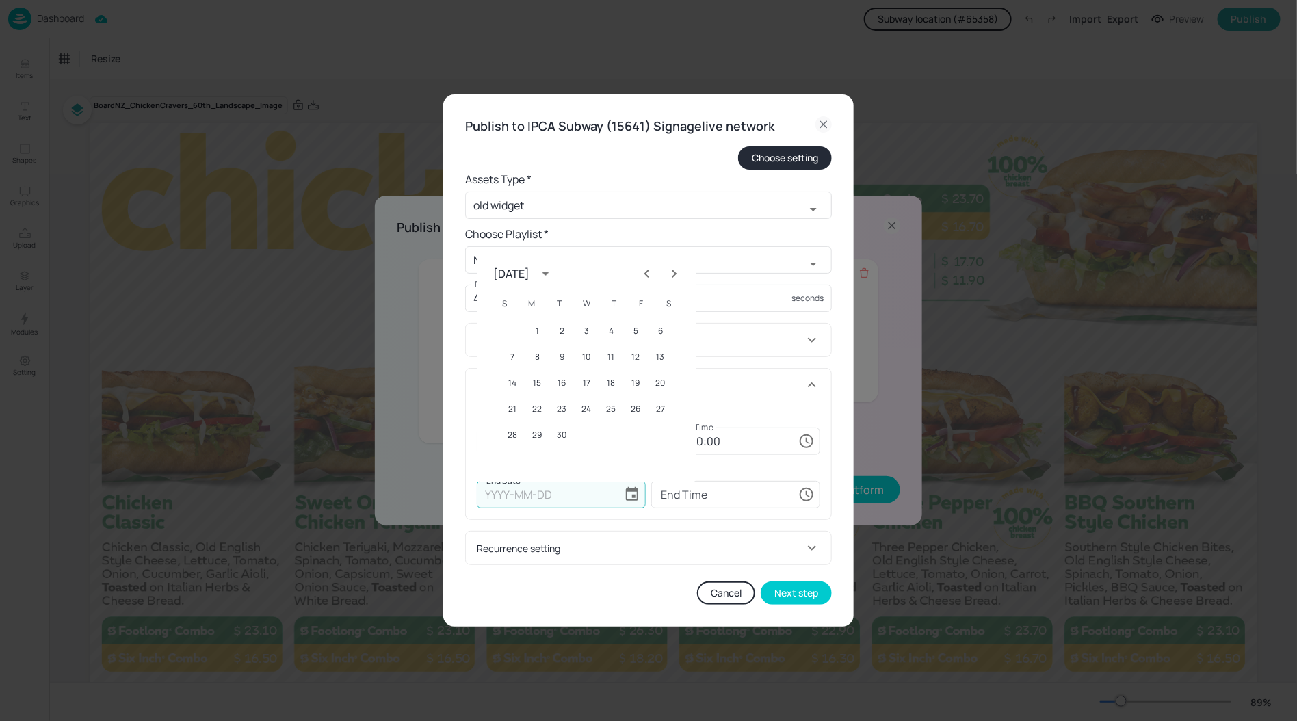
click at [675, 268] on icon "Next month" at bounding box center [674, 273] width 16 height 16
click at [561, 408] on button "23" at bounding box center [562, 409] width 25 height 25
type input "2025-12-23"
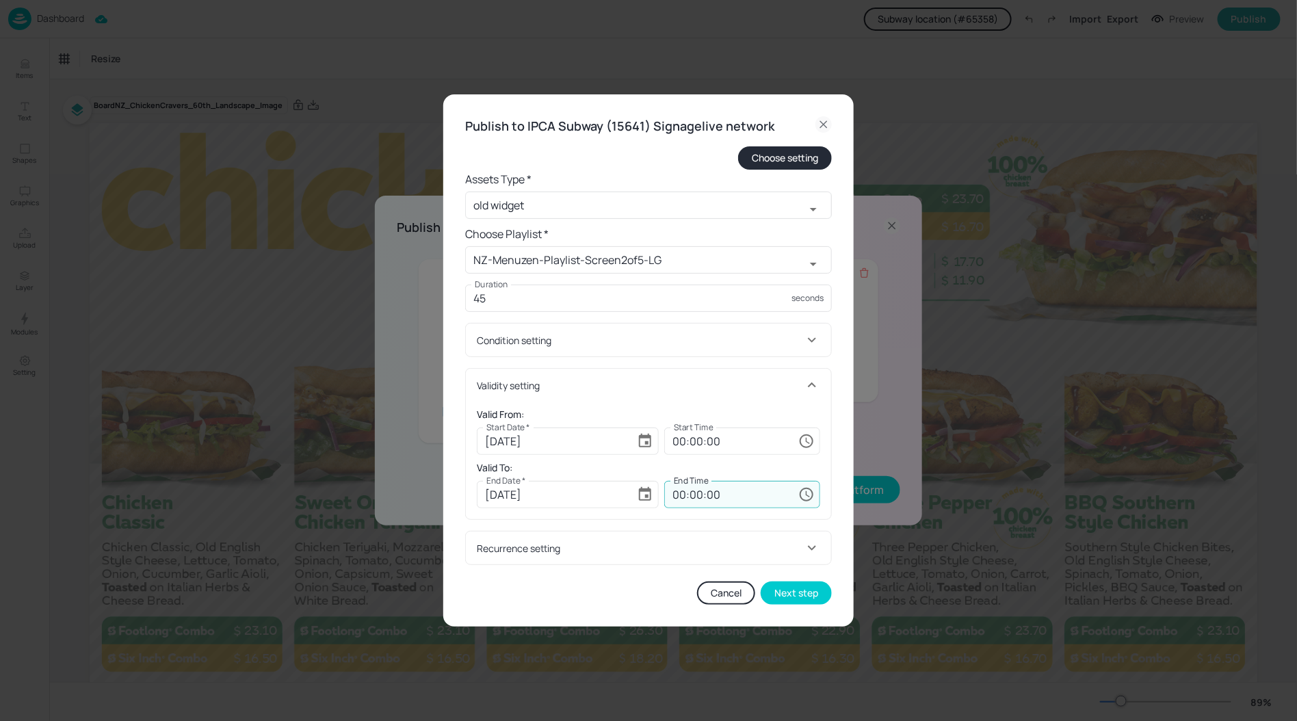
click at [680, 493] on input "00:00:00" at bounding box center [728, 494] width 129 height 27
type input "23:59:59"
click at [800, 588] on button "Next step" at bounding box center [796, 593] width 71 height 23
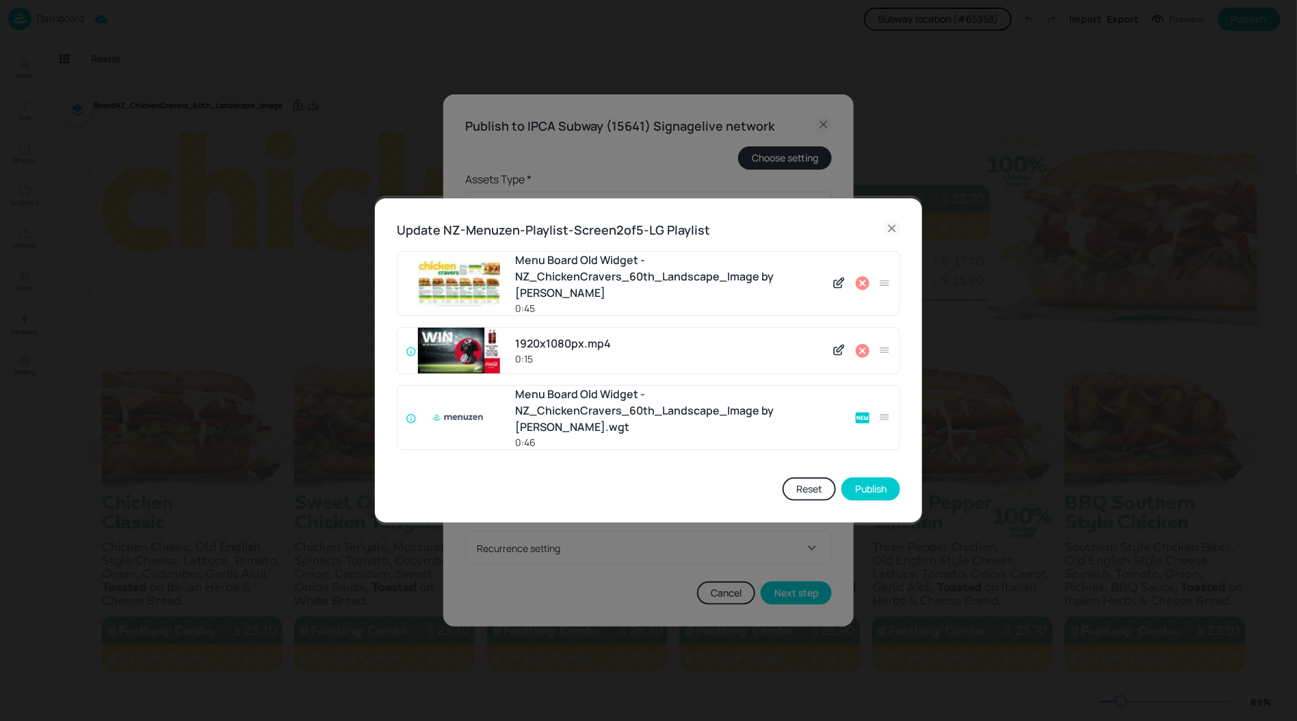
click at [861, 285] on icon at bounding box center [863, 283] width 14 height 14
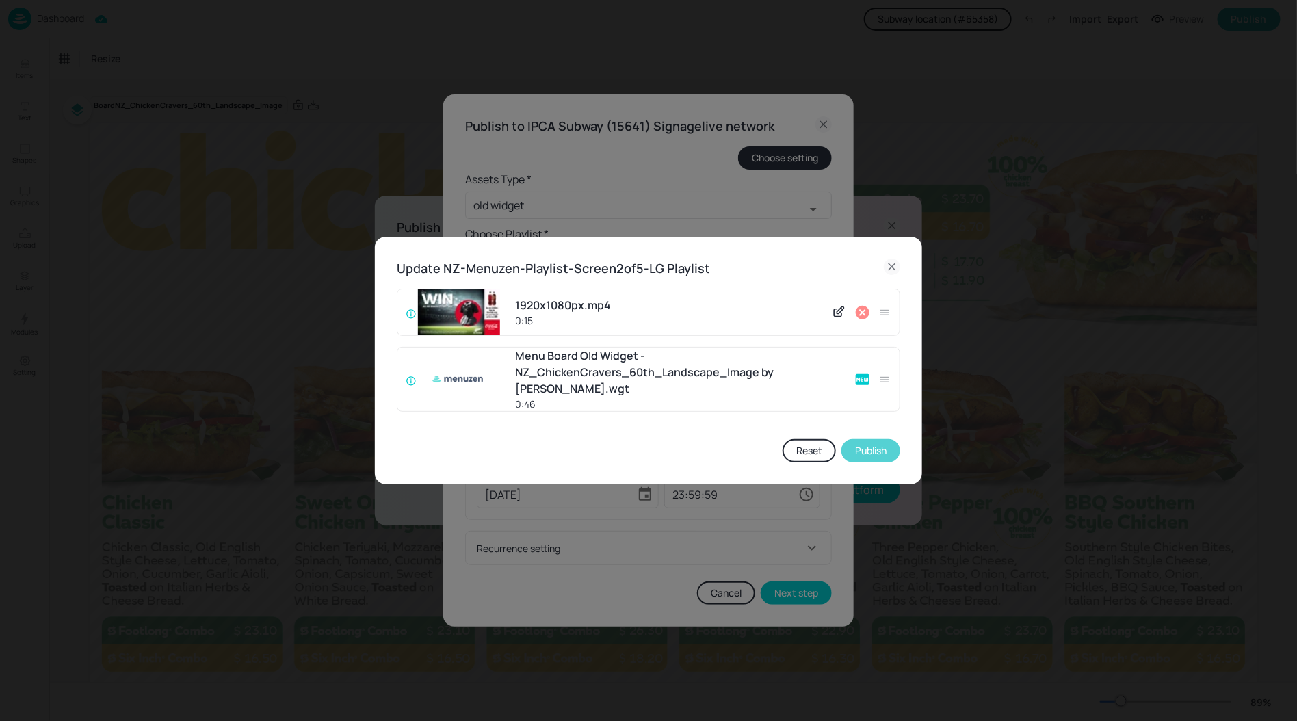
click at [866, 439] on button "Publish" at bounding box center [870, 450] width 59 height 23
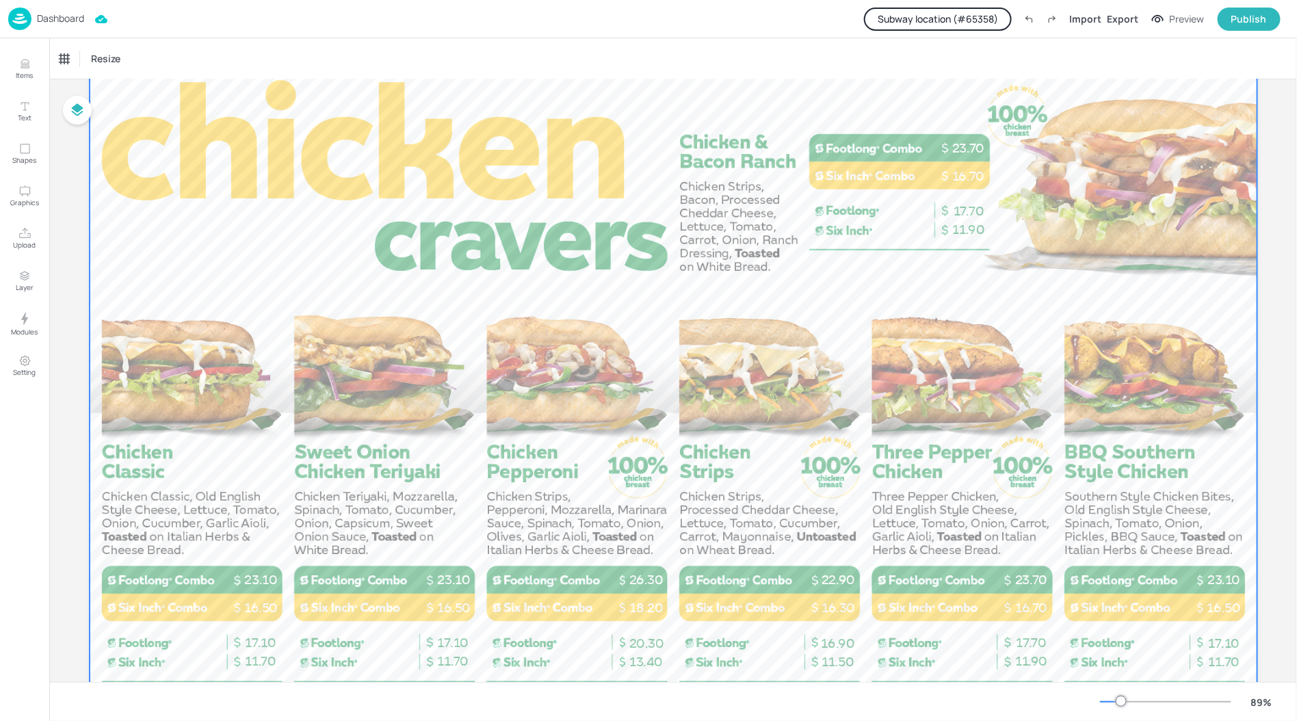
scroll to position [7, 0]
